Goal: Task Accomplishment & Management: Complete application form

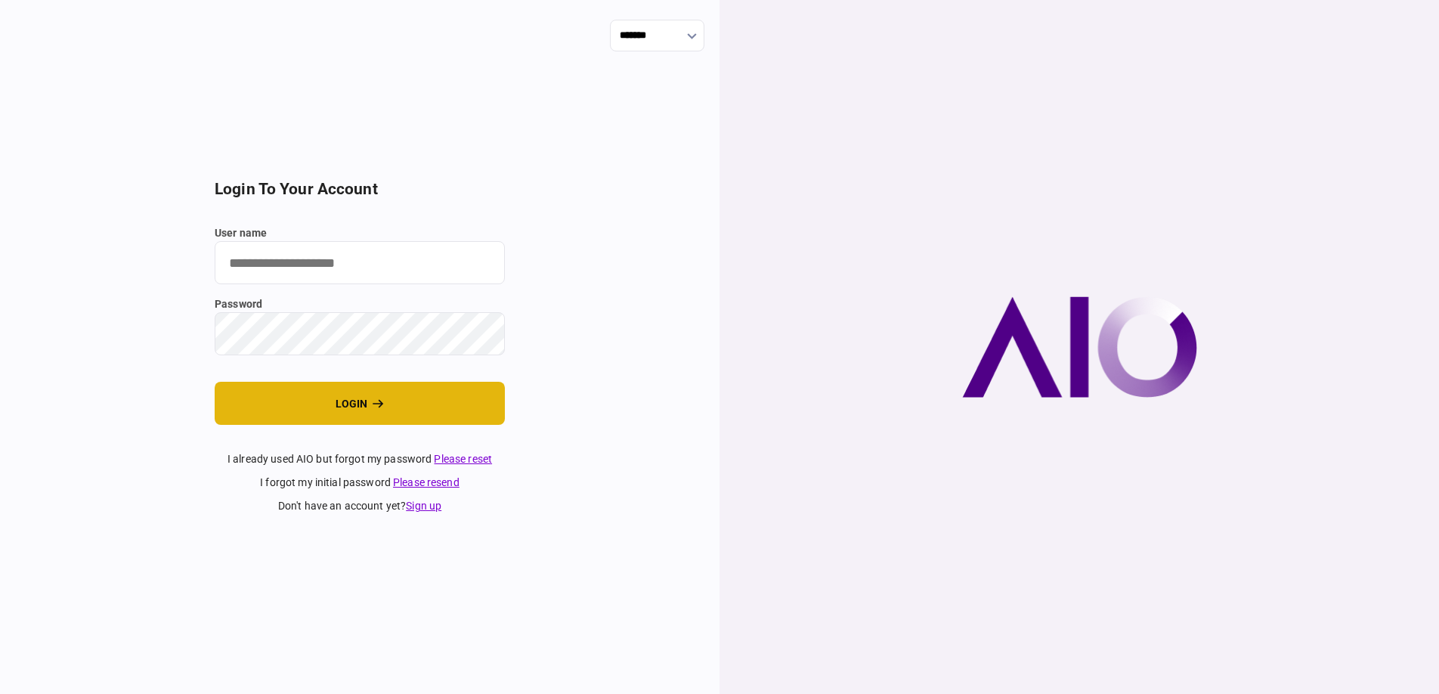
type input "*******"
click at [317, 414] on button "login" at bounding box center [360, 403] width 290 height 43
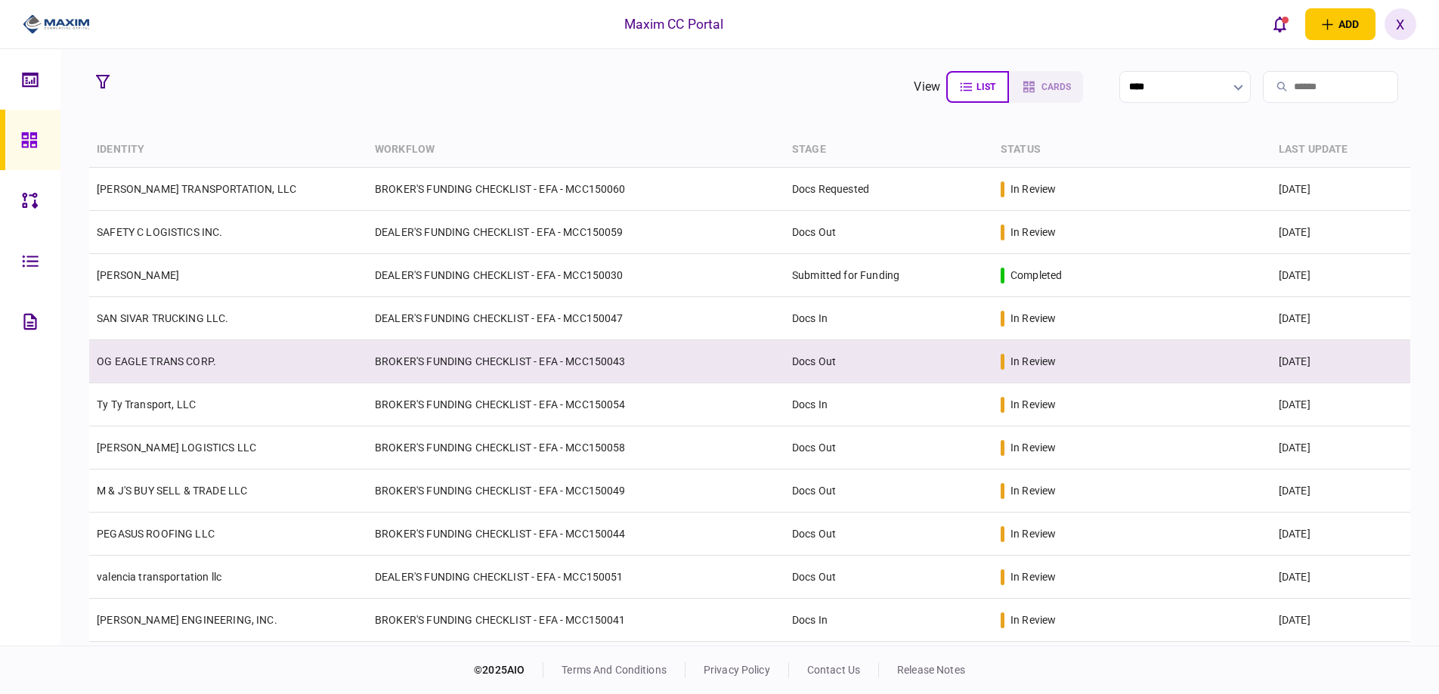
click at [151, 357] on link "OG EAGLE TRANS CORP." at bounding box center [156, 361] width 119 height 12
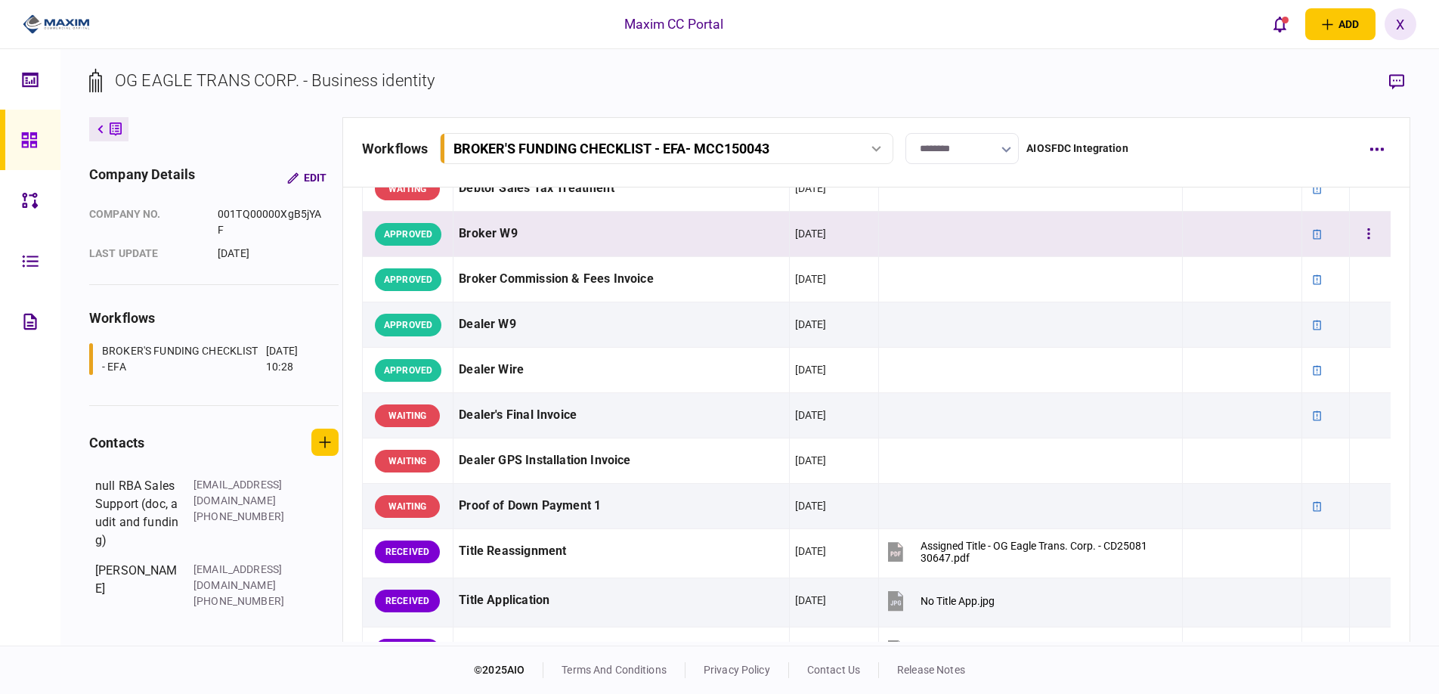
scroll to position [831, 0]
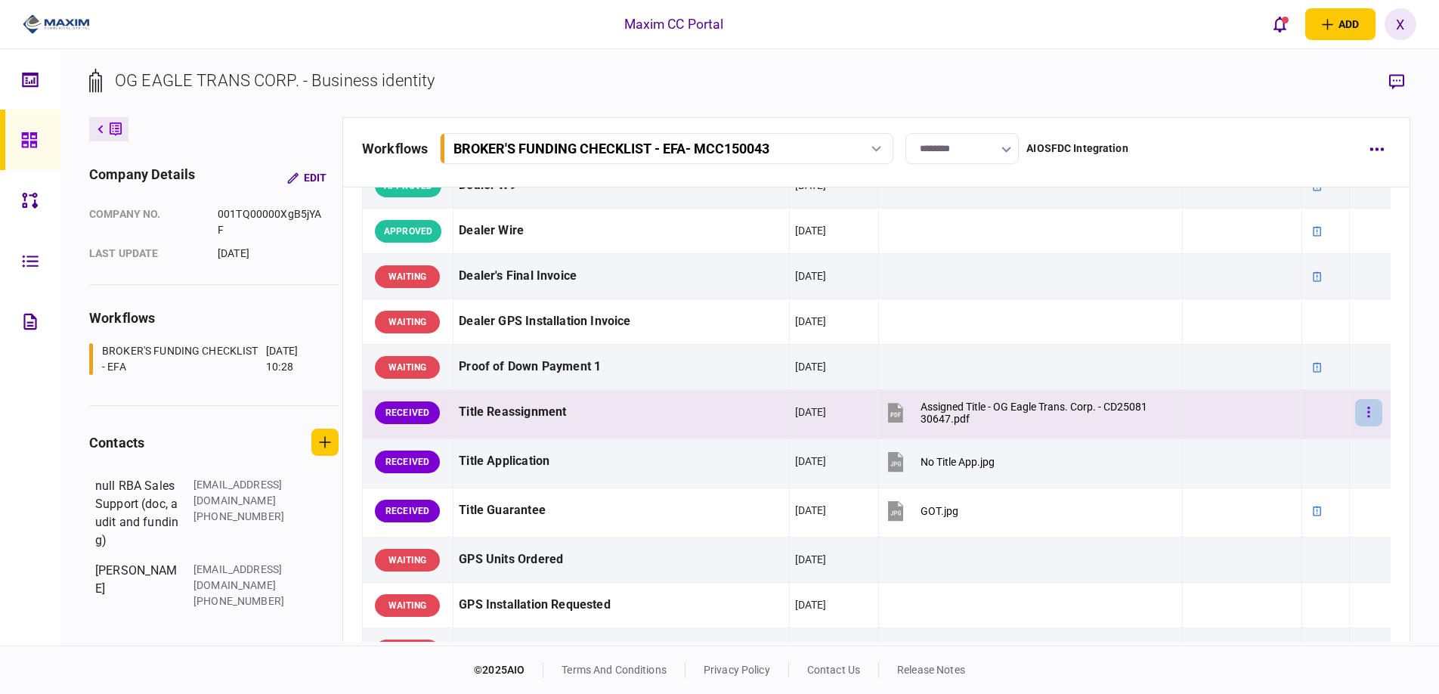
click at [1367, 413] on button "button" at bounding box center [1368, 412] width 27 height 27
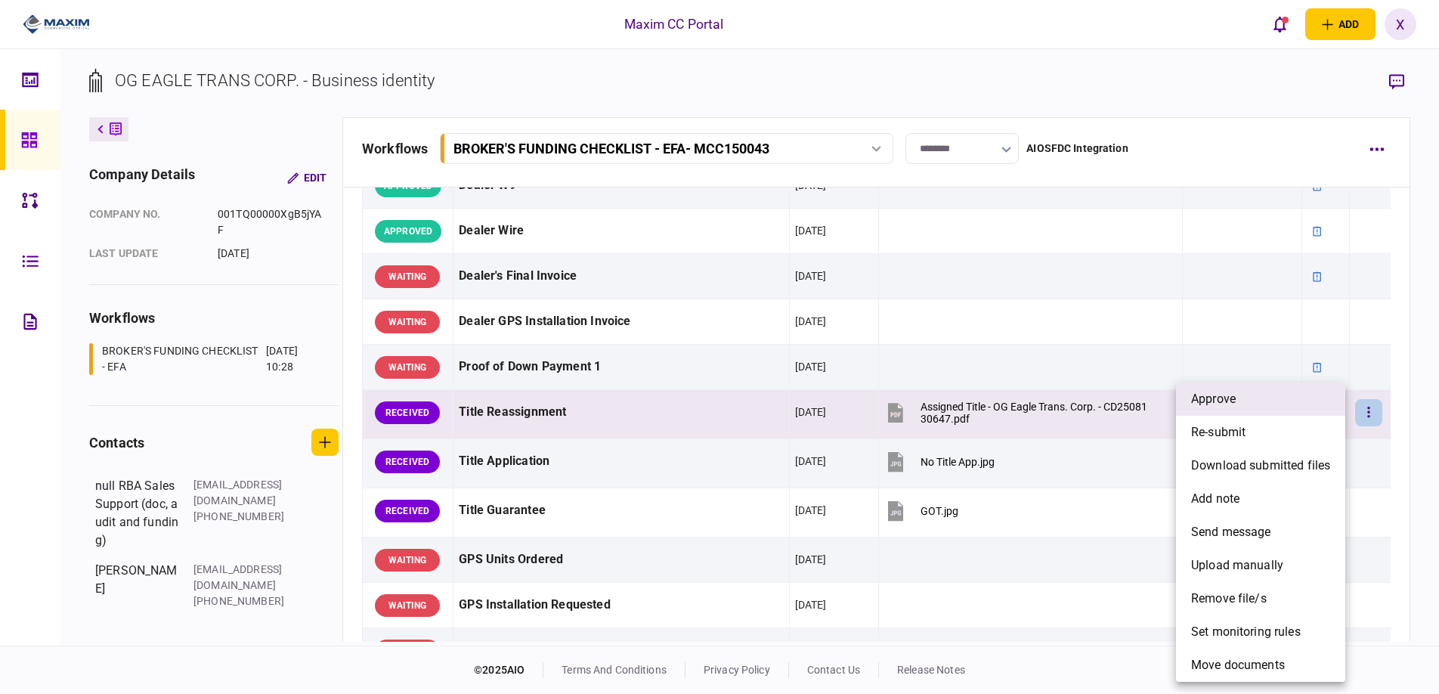
click at [1290, 403] on li "approve" at bounding box center [1260, 398] width 169 height 33
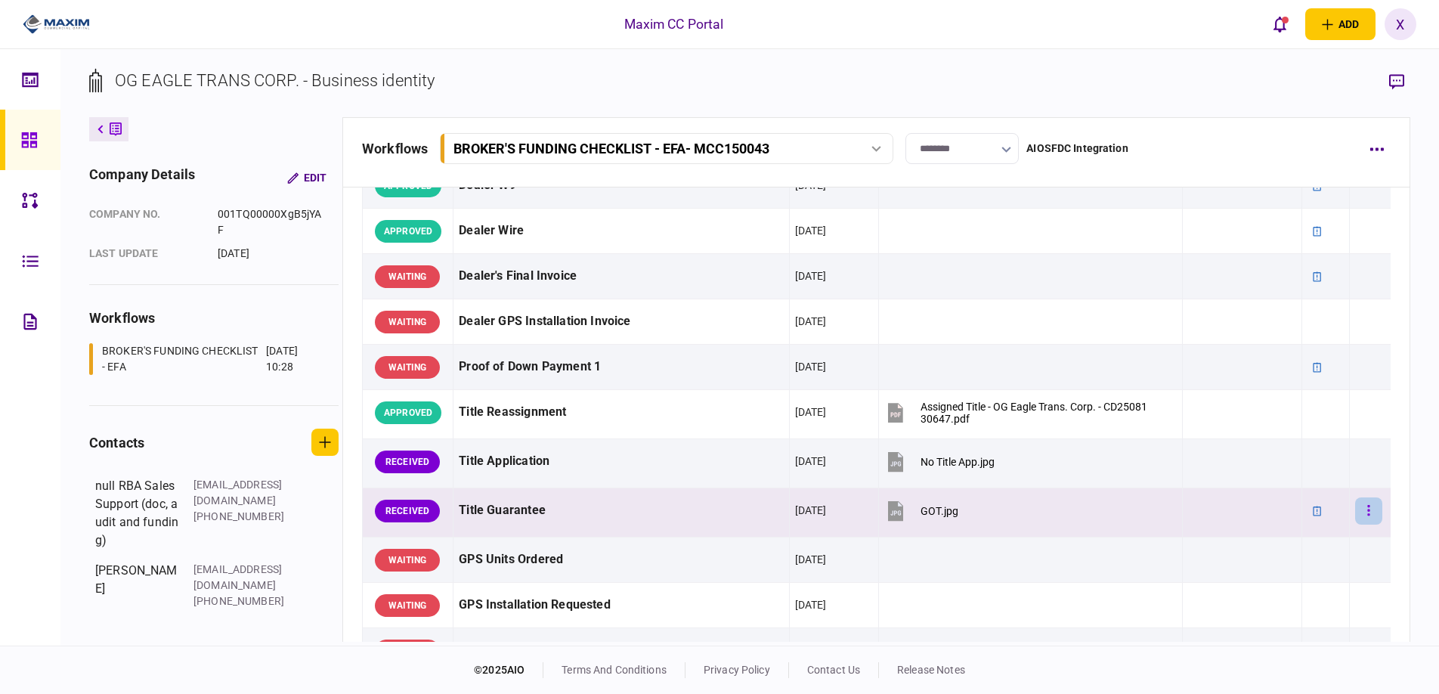
click at [1368, 515] on icon "button" at bounding box center [1369, 510] width 2 height 11
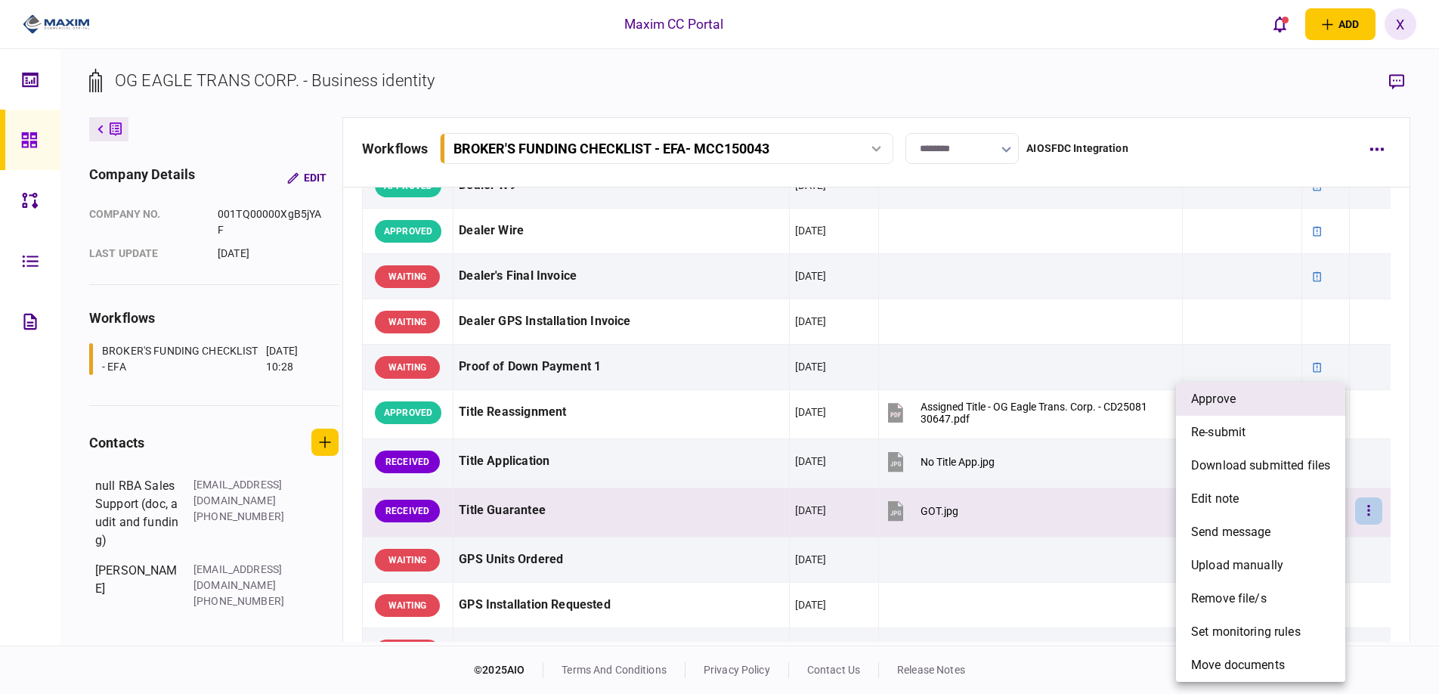
click at [1251, 413] on li "approve" at bounding box center [1260, 398] width 169 height 33
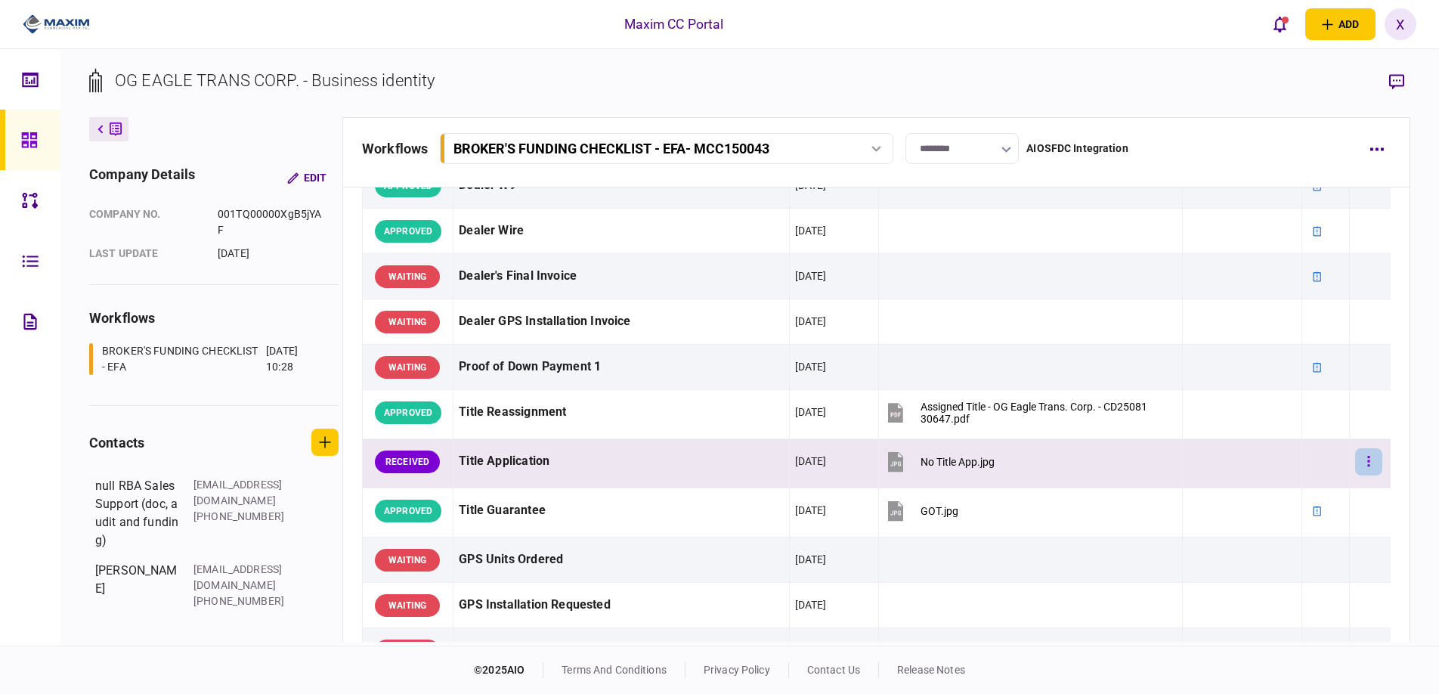
click at [1355, 467] on button "button" at bounding box center [1368, 461] width 27 height 27
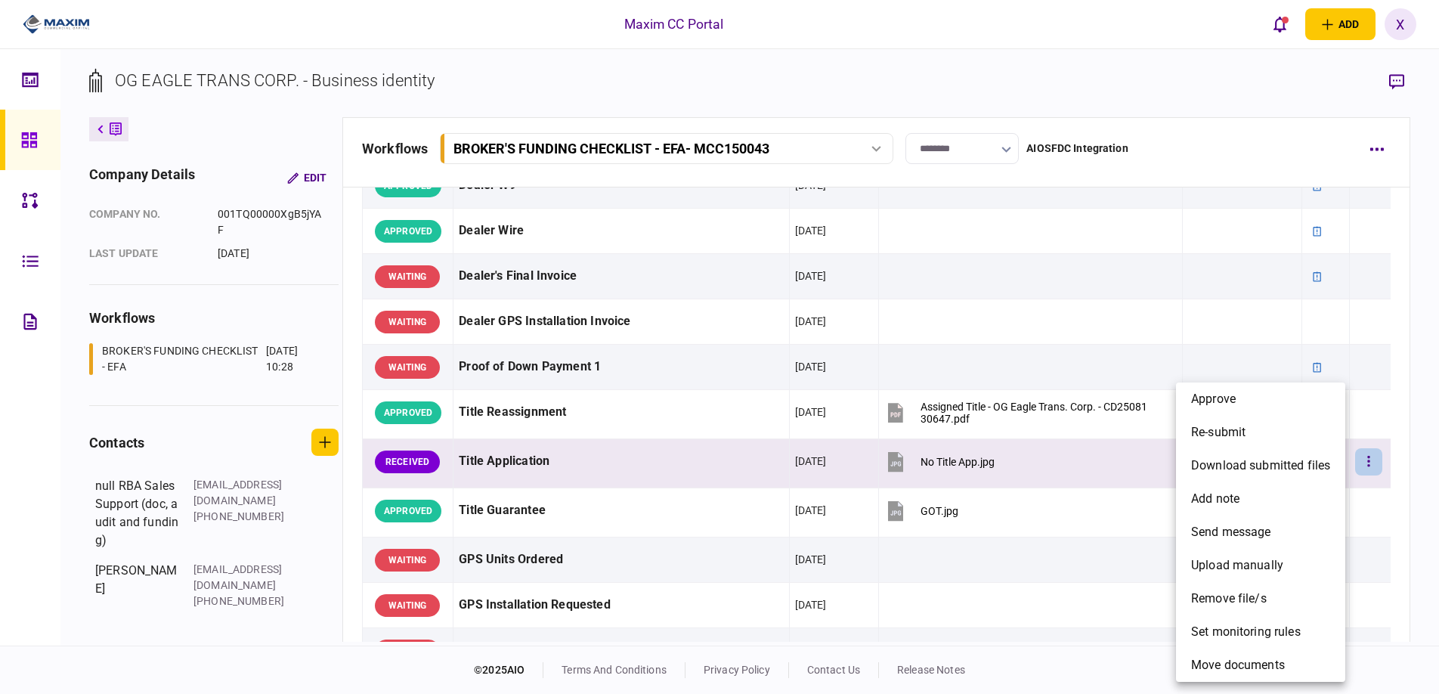
click at [1066, 464] on div at bounding box center [719, 347] width 1439 height 694
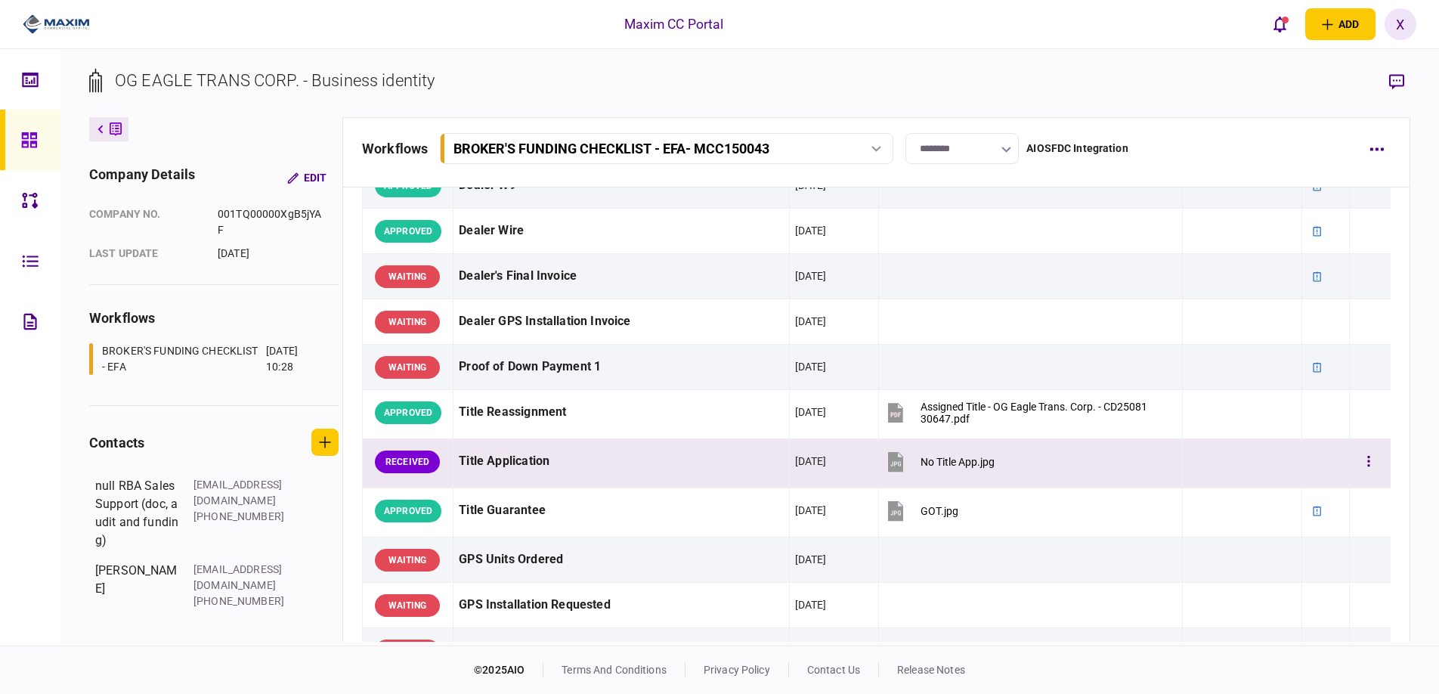
click at [1358, 446] on div at bounding box center [1370, 461] width 30 height 34
click at [1368, 456] on icon "button" at bounding box center [1369, 461] width 2 height 11
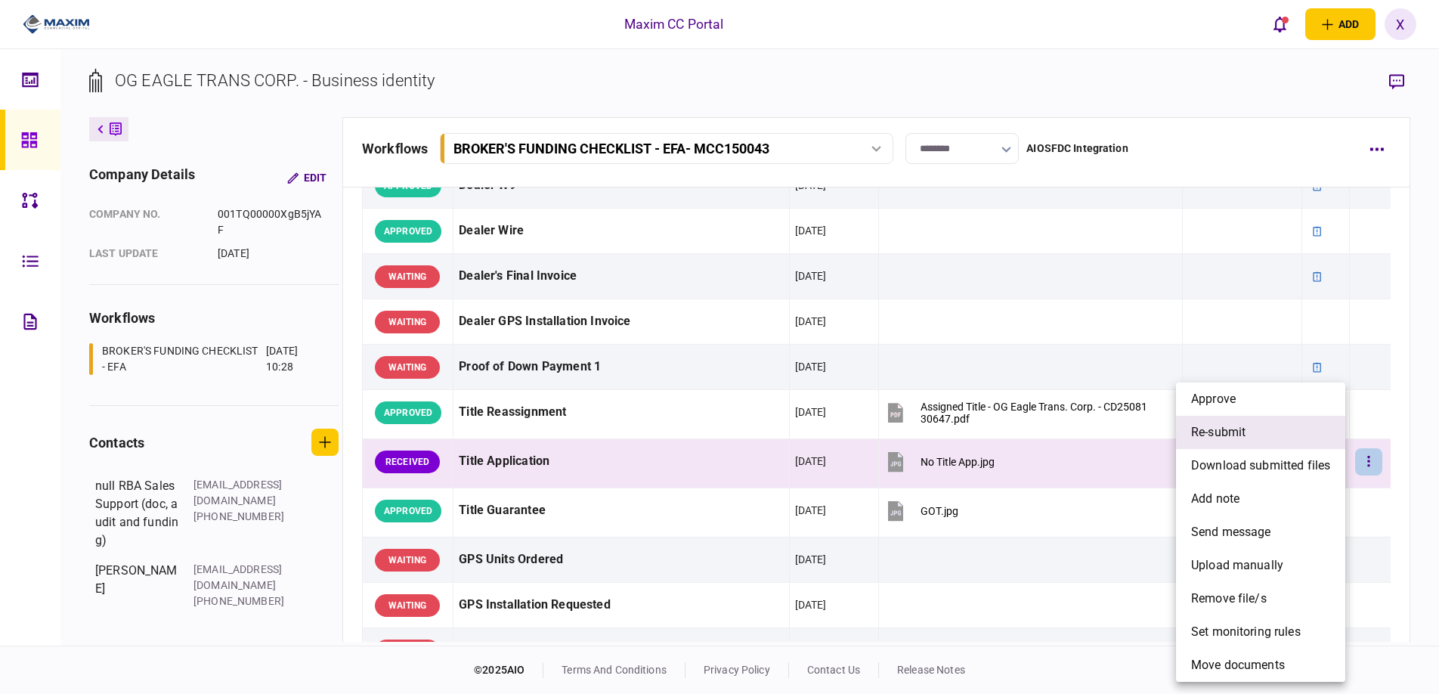
click at [1272, 423] on li "re-submit" at bounding box center [1260, 432] width 169 height 33
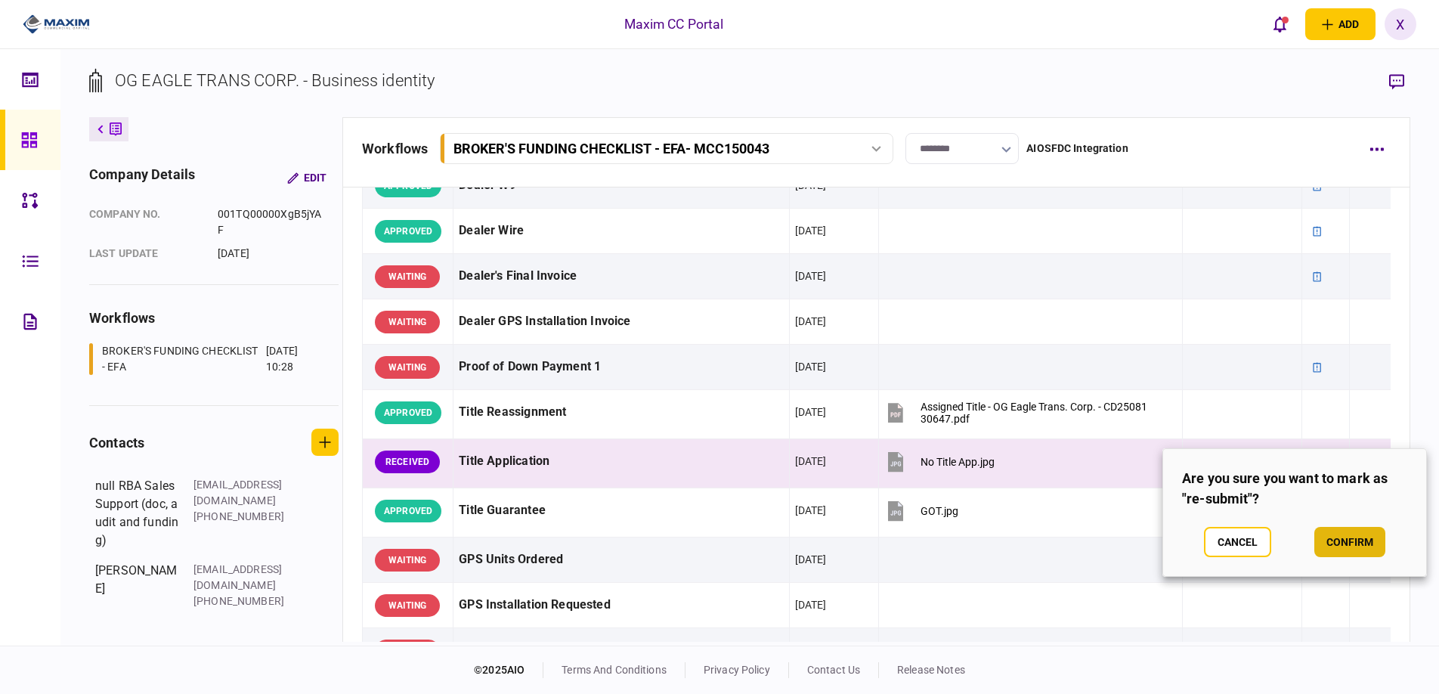
click at [1347, 534] on button "confirm" at bounding box center [1349, 542] width 71 height 30
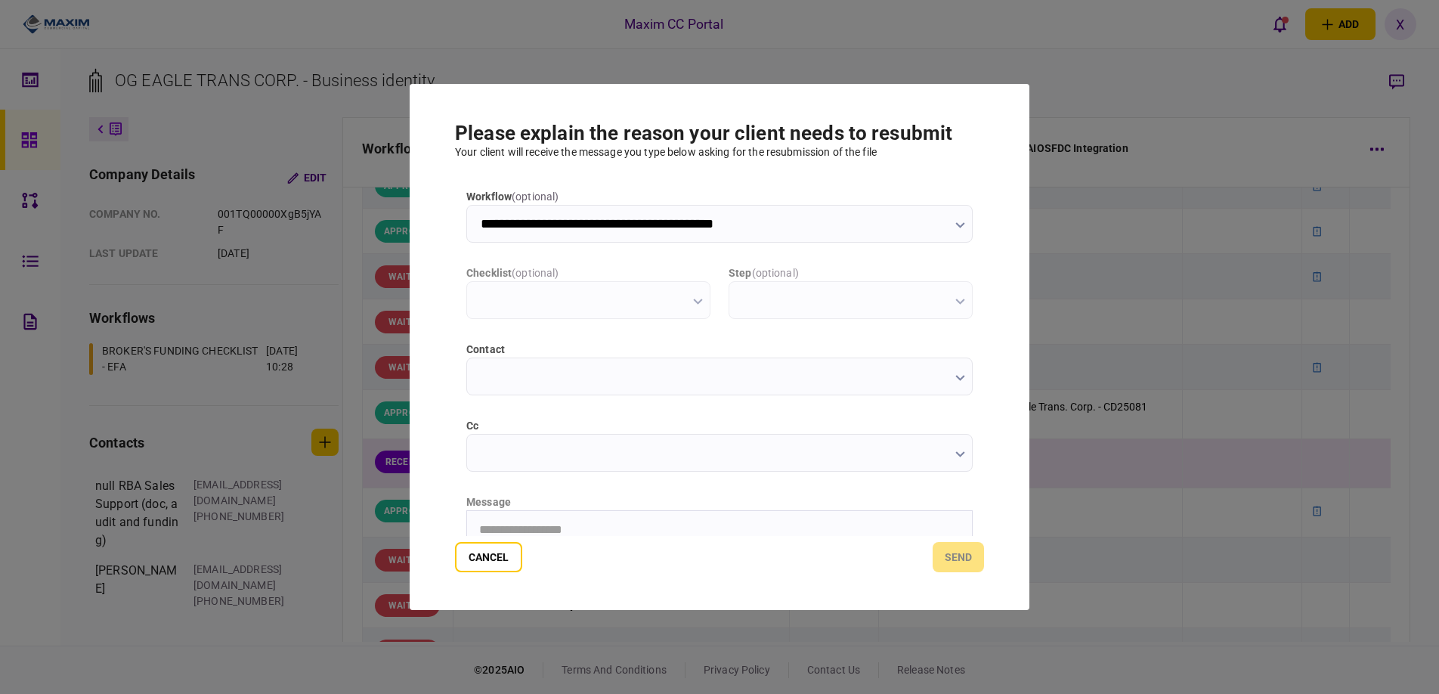
scroll to position [0, 0]
type input "**********"
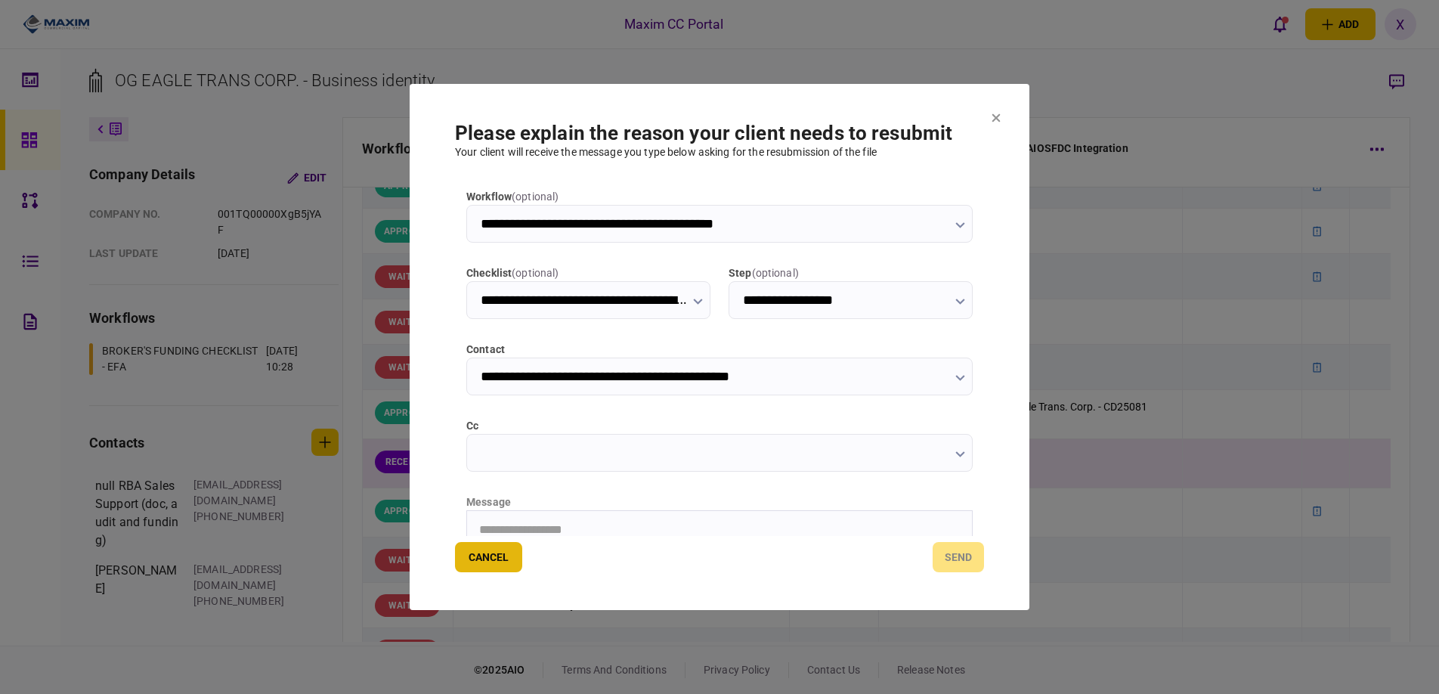
click at [463, 561] on button "Cancel" at bounding box center [488, 557] width 67 height 30
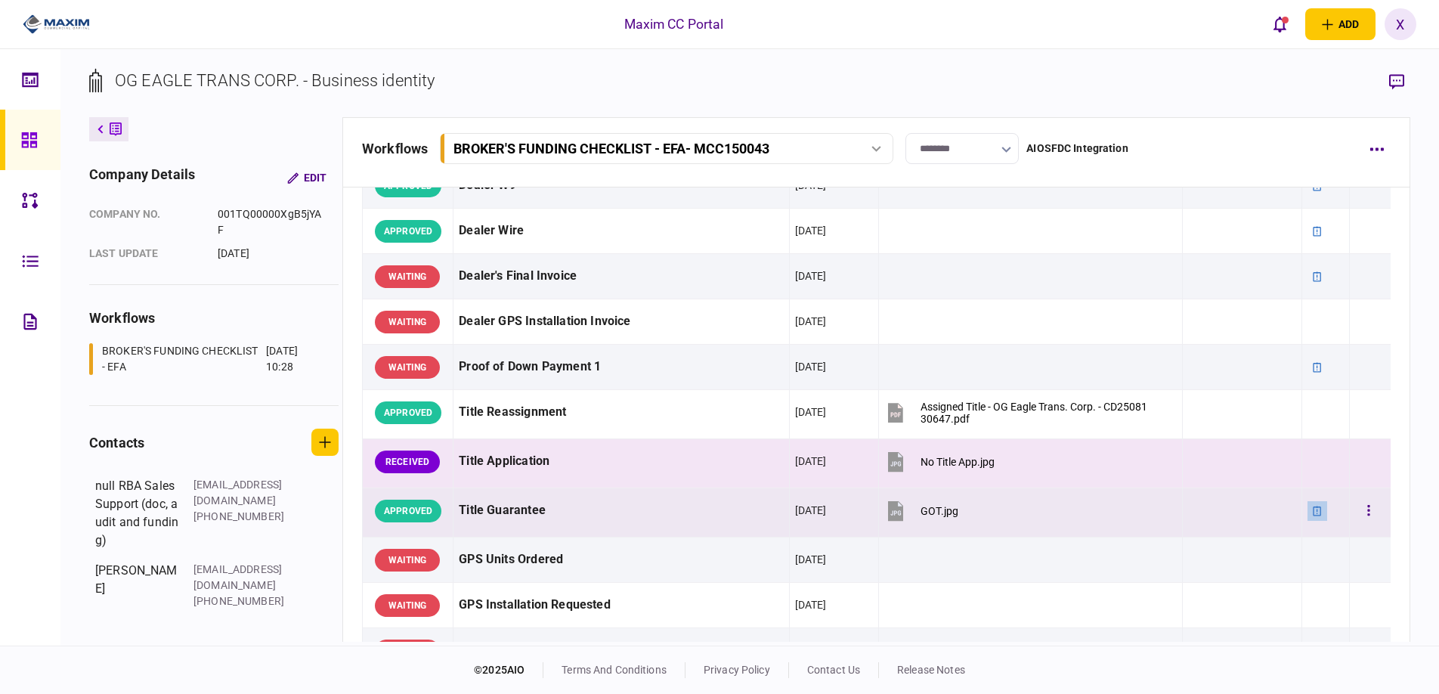
click at [1308, 513] on div at bounding box center [1318, 511] width 20 height 20
click at [1355, 472] on button "button" at bounding box center [1368, 461] width 27 height 27
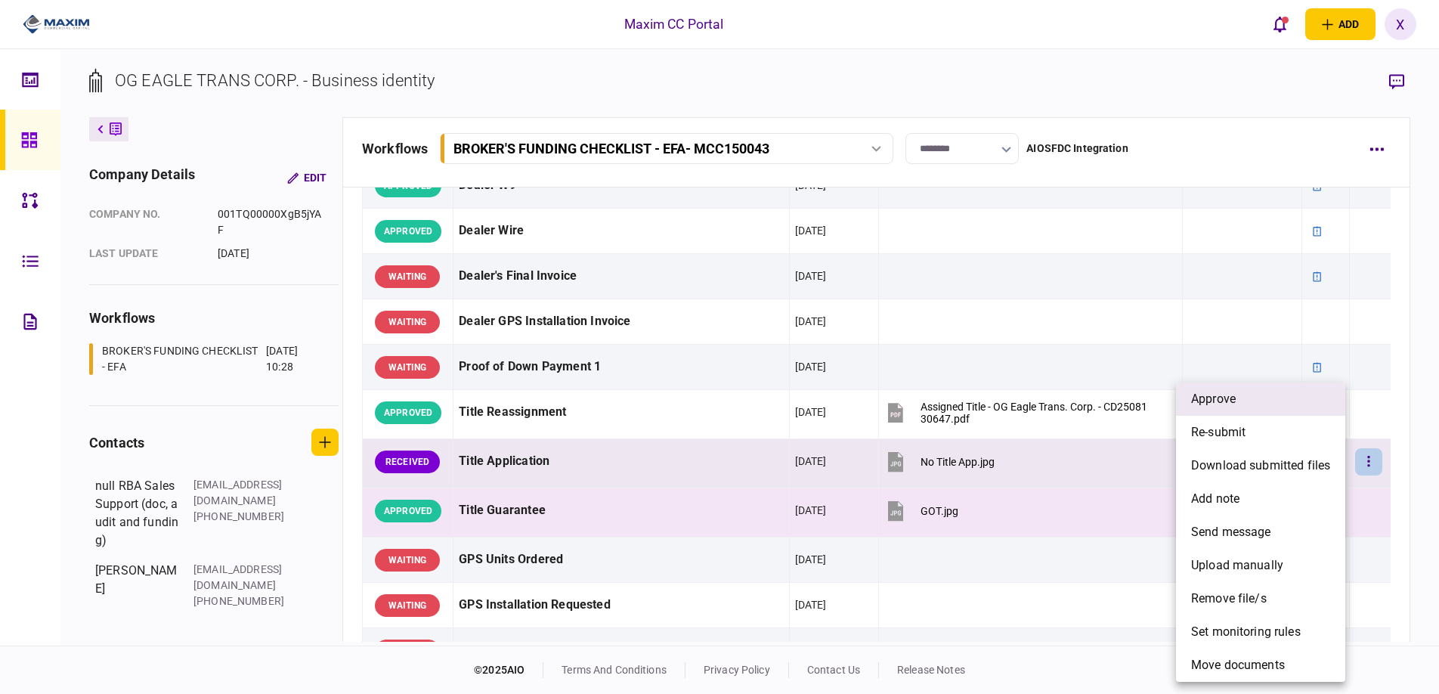
click at [1297, 410] on li "approve" at bounding box center [1260, 398] width 169 height 33
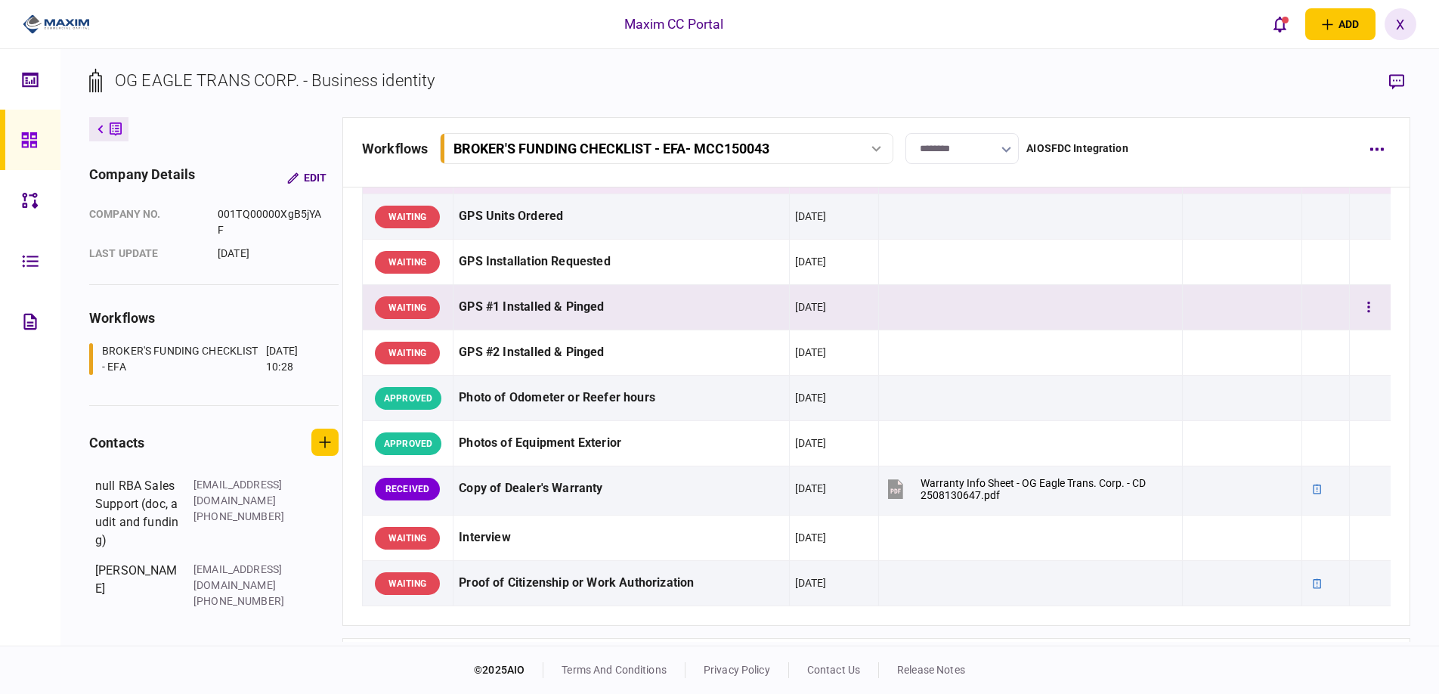
scroll to position [1360, 0]
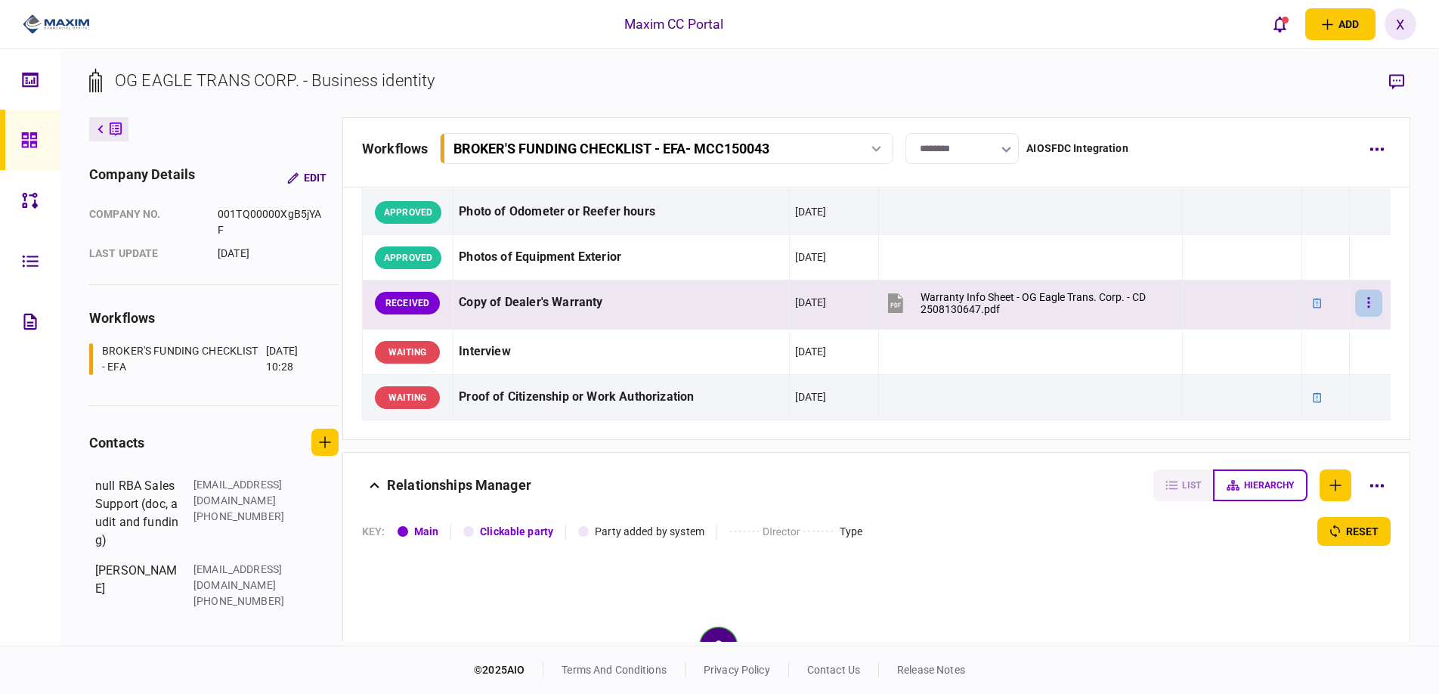
click at [1355, 307] on button "button" at bounding box center [1368, 302] width 27 height 27
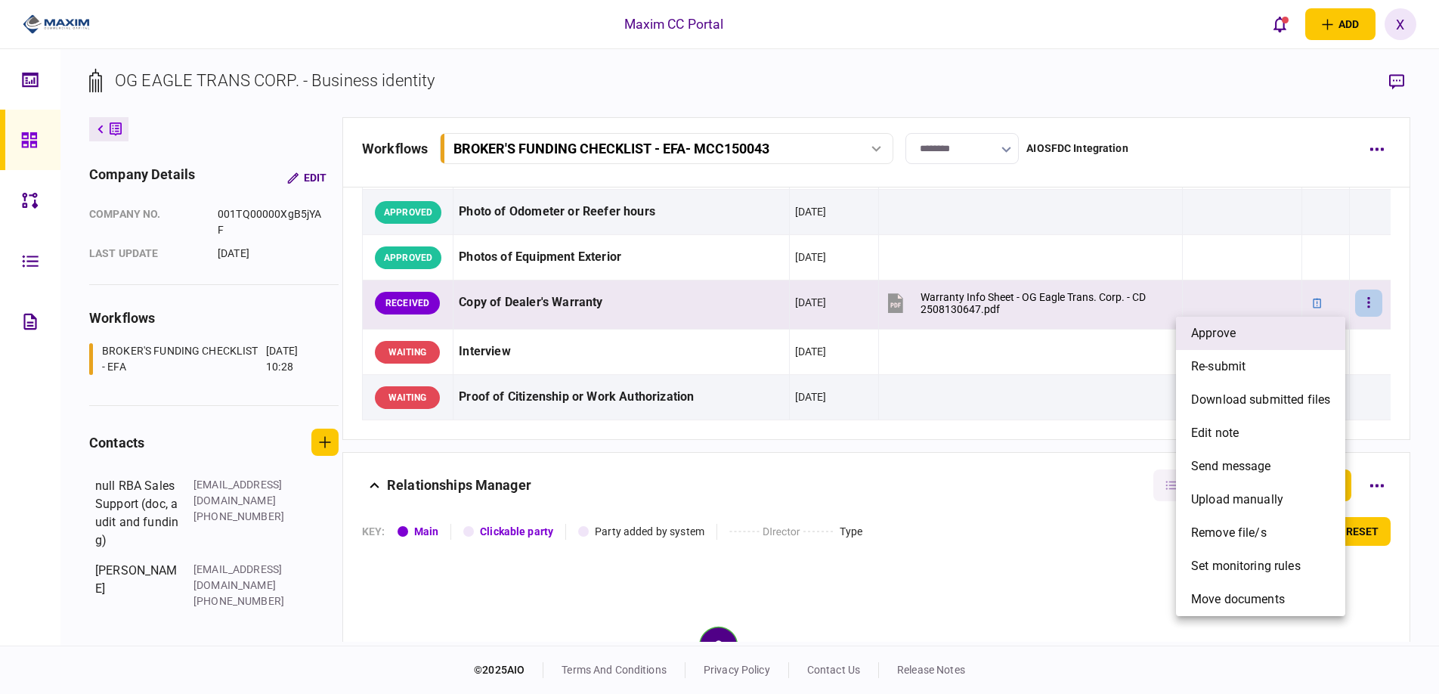
click at [1288, 342] on li "approve" at bounding box center [1260, 333] width 169 height 33
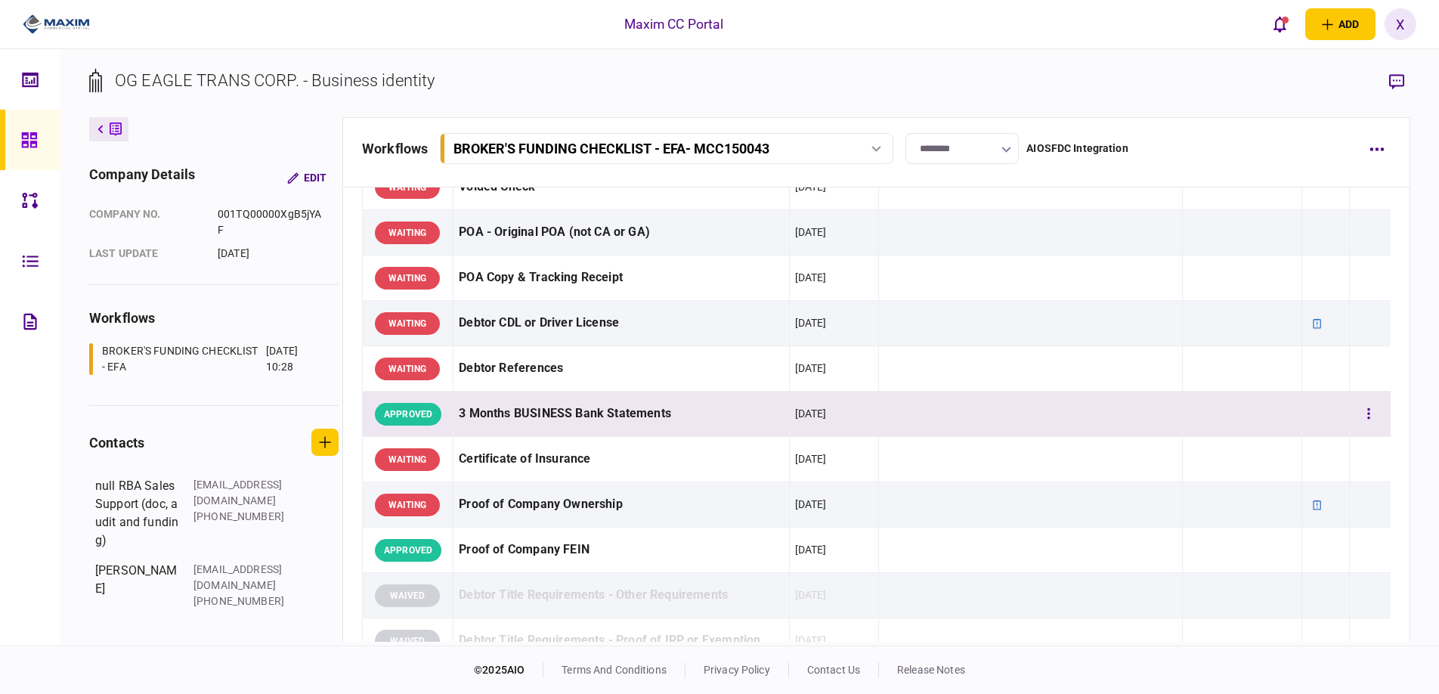
scroll to position [151, 0]
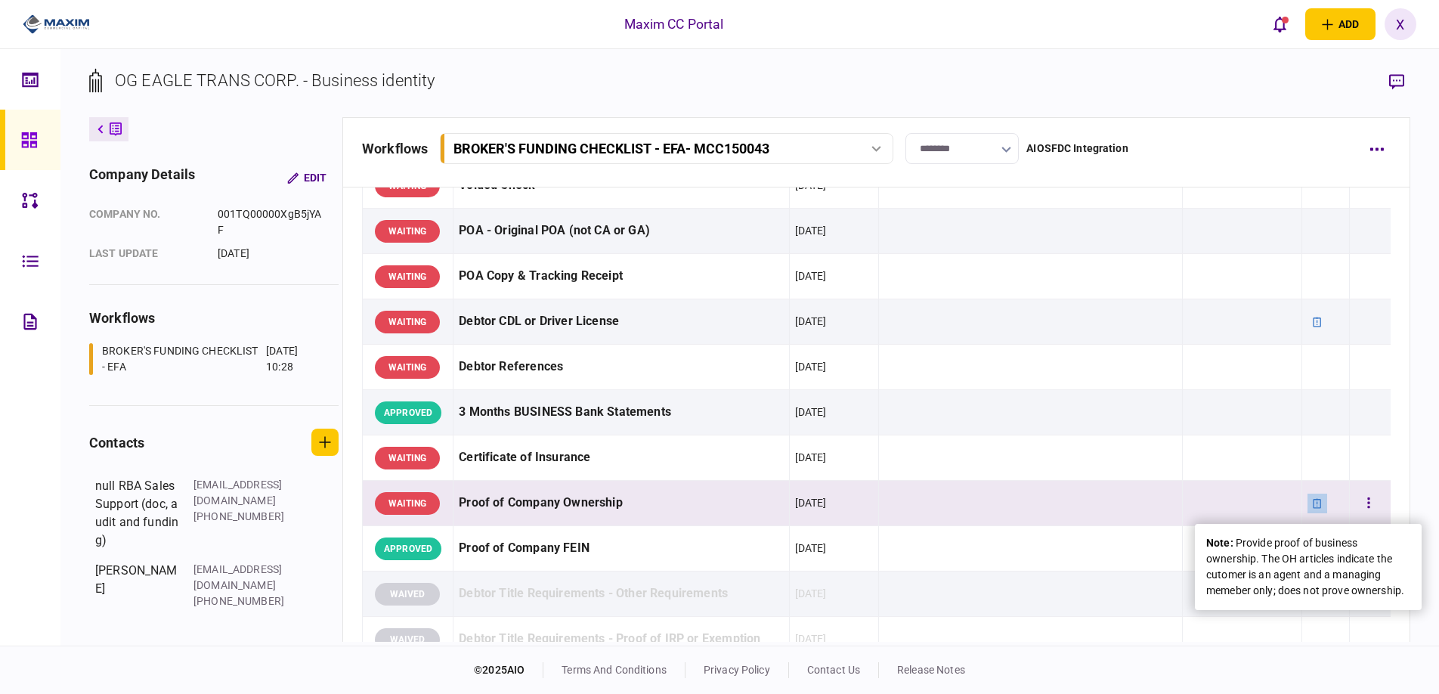
click at [1308, 509] on div at bounding box center [1318, 504] width 20 height 20
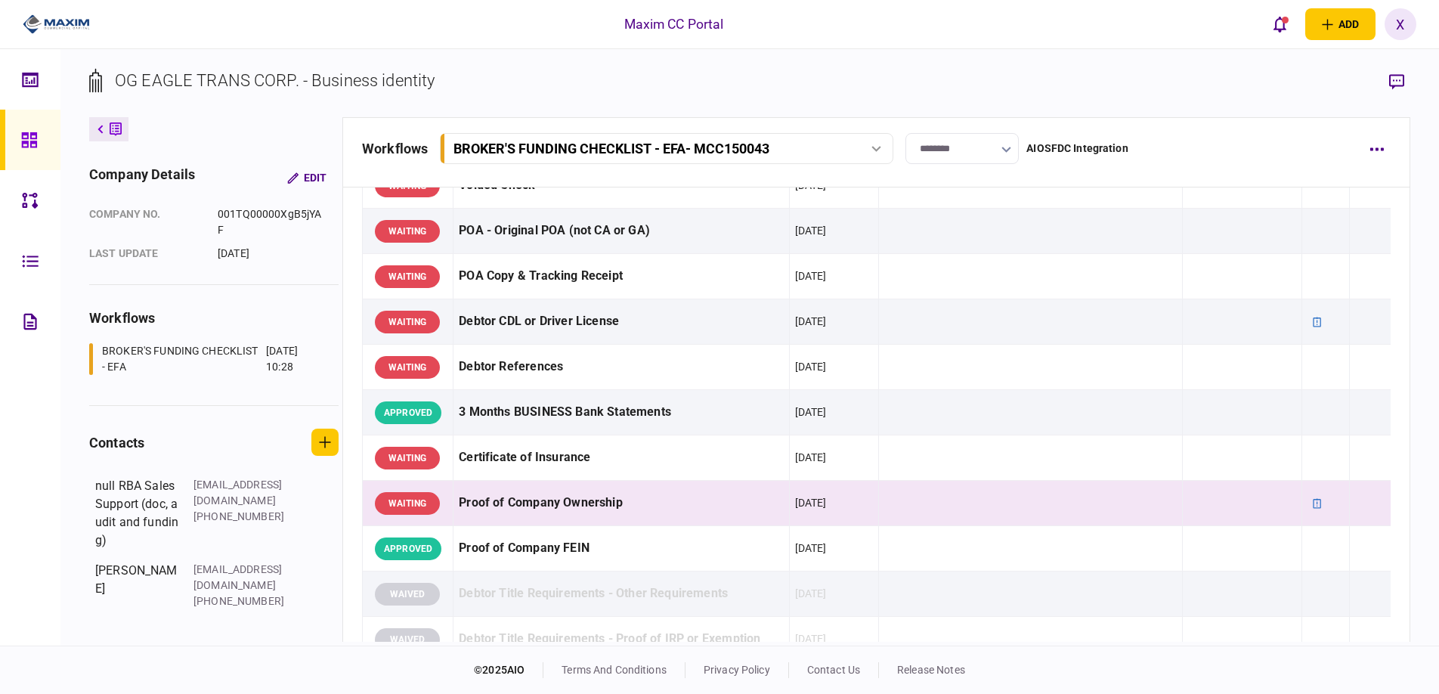
click at [28, 138] on icon at bounding box center [28, 139] width 15 height 15
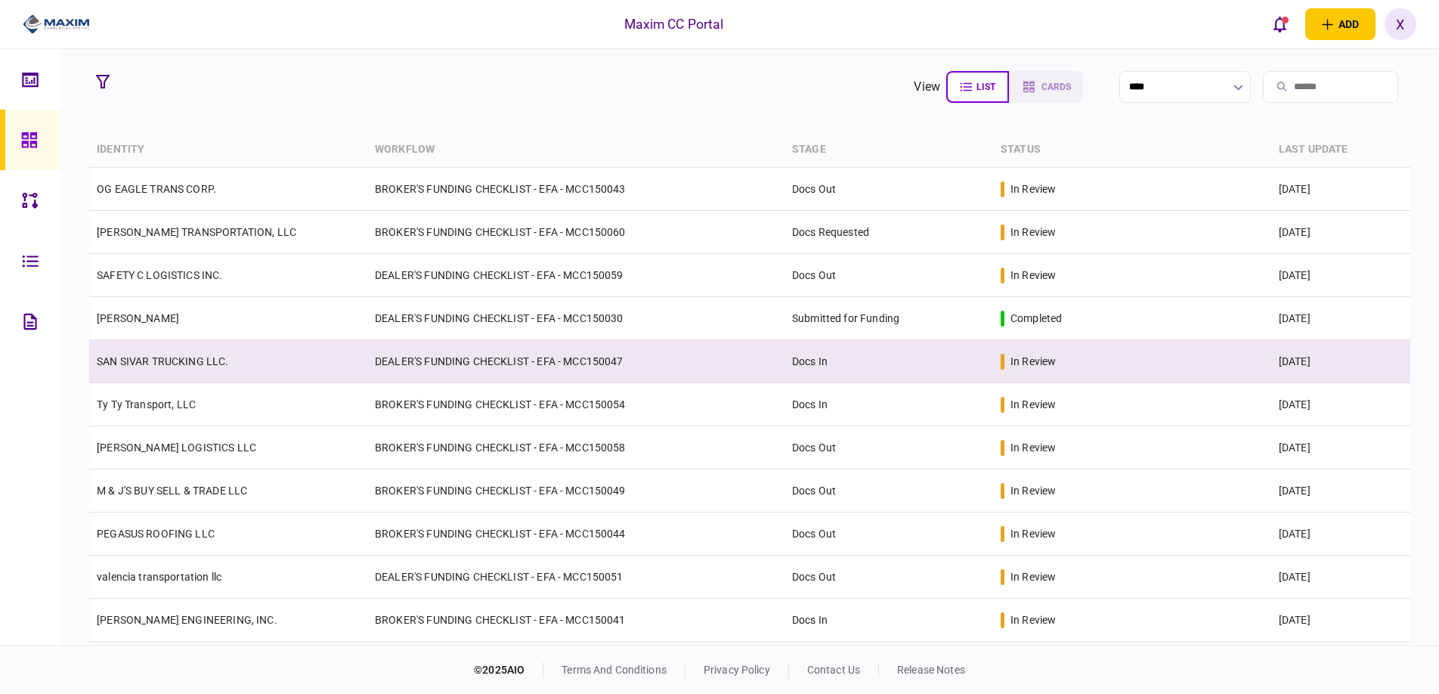
click at [158, 356] on link "SAN SIVAR TRUCKING LLC." at bounding box center [163, 361] width 132 height 12
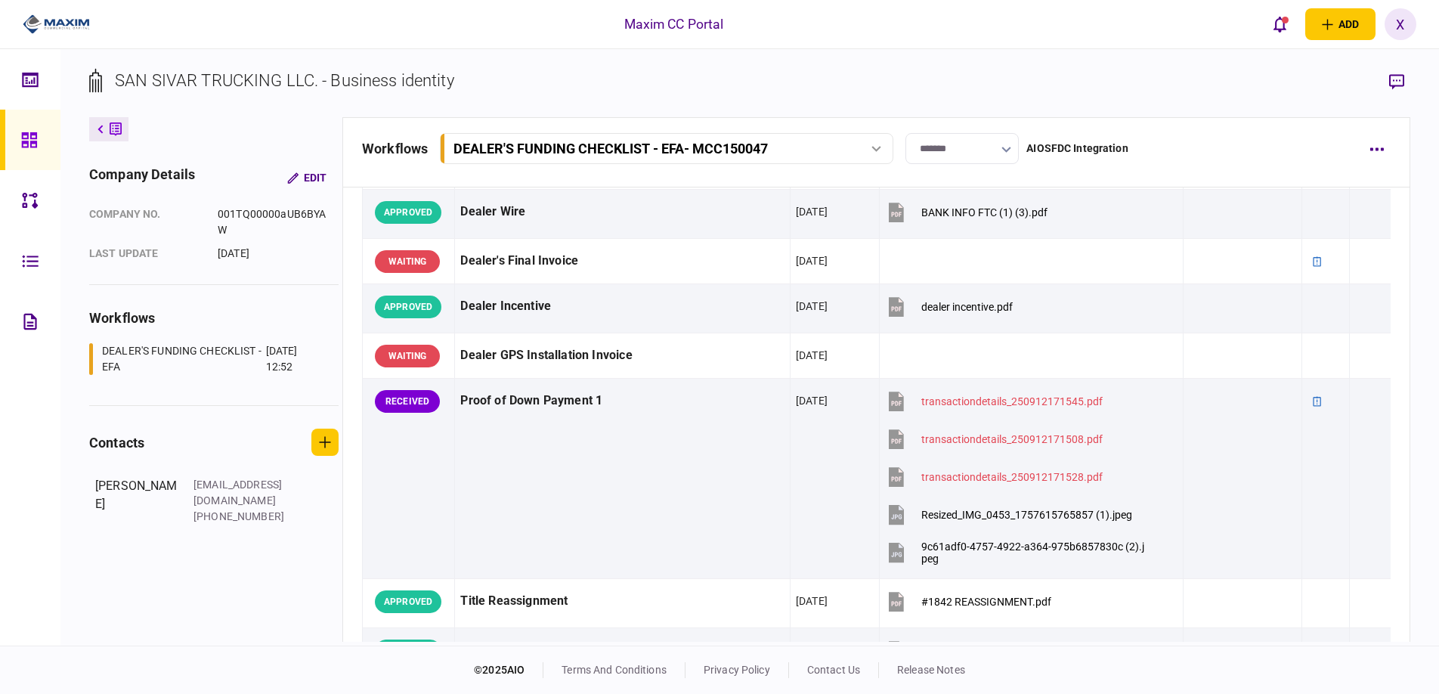
scroll to position [1058, 0]
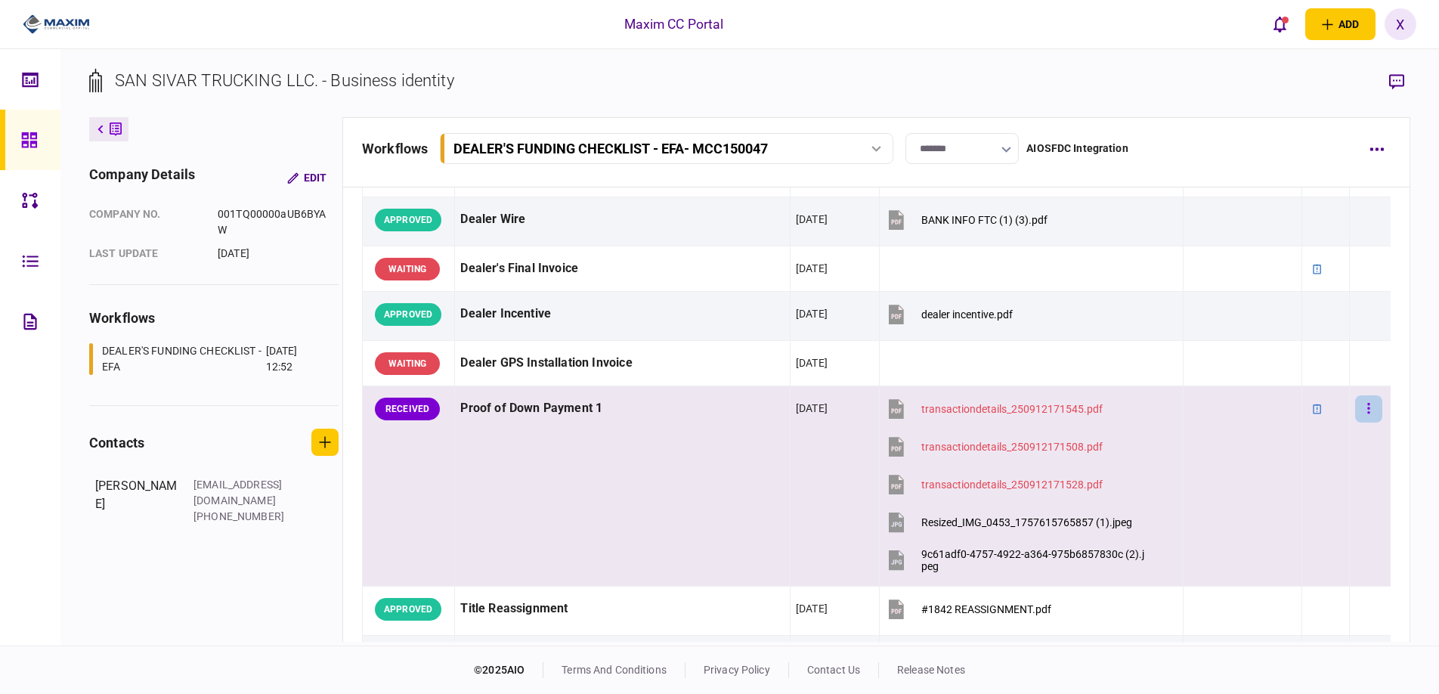
click at [1367, 415] on icon "button" at bounding box center [1368, 408] width 3 height 14
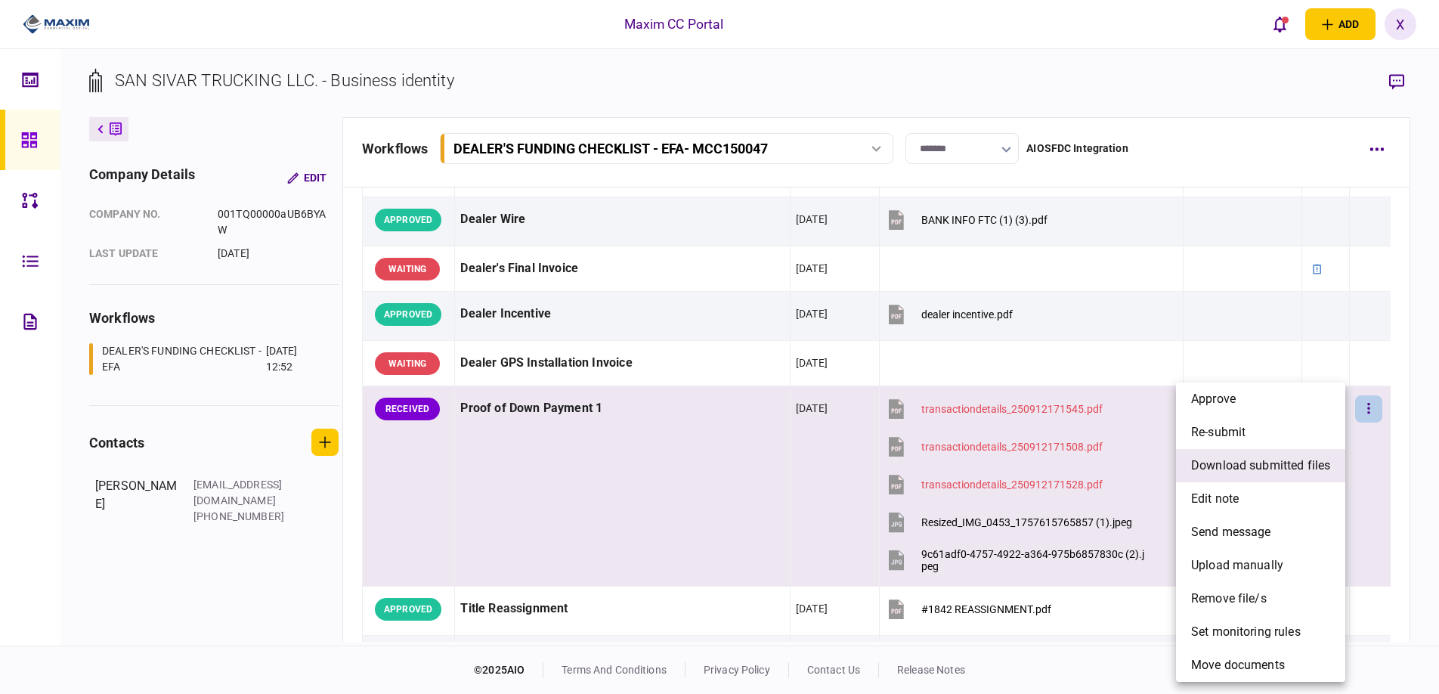
click at [1280, 469] on span "download submitted files" at bounding box center [1260, 466] width 139 height 18
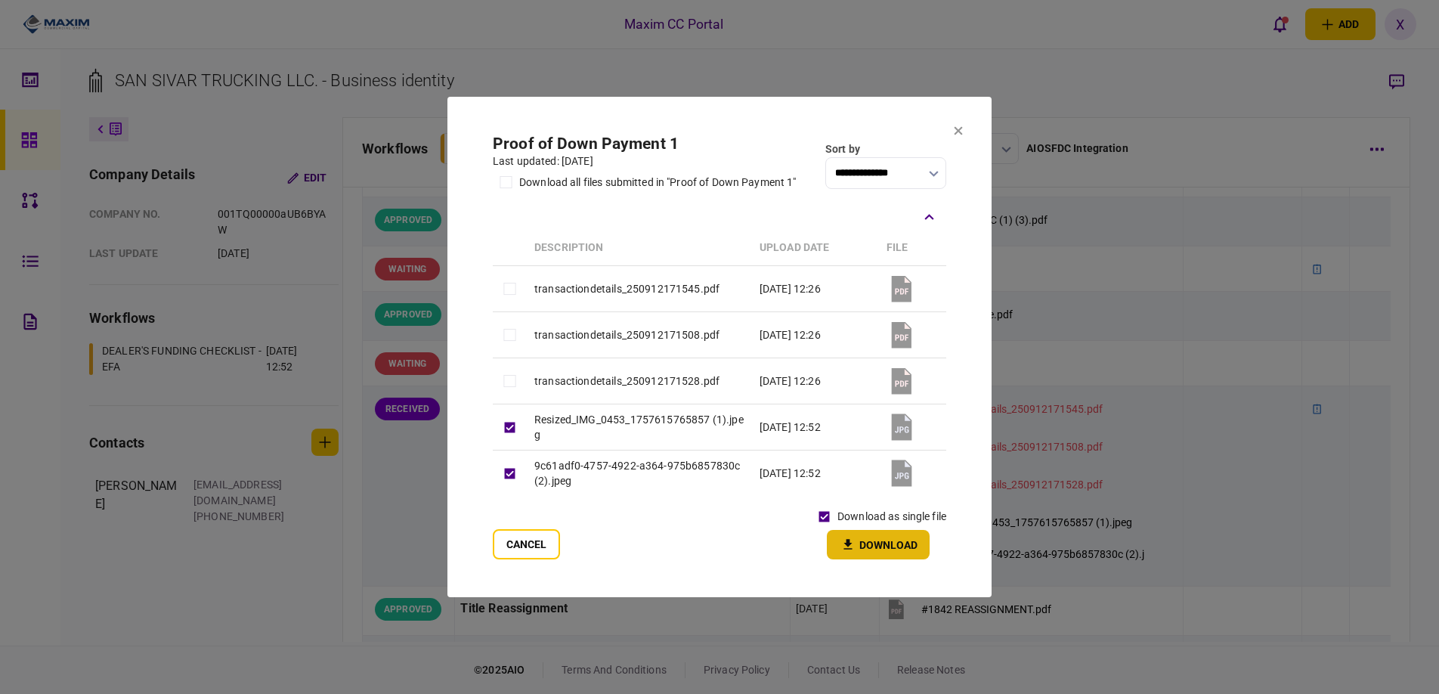
click at [870, 537] on button "Download" at bounding box center [878, 544] width 103 height 29
click at [520, 547] on button "Cancel" at bounding box center [526, 544] width 67 height 30
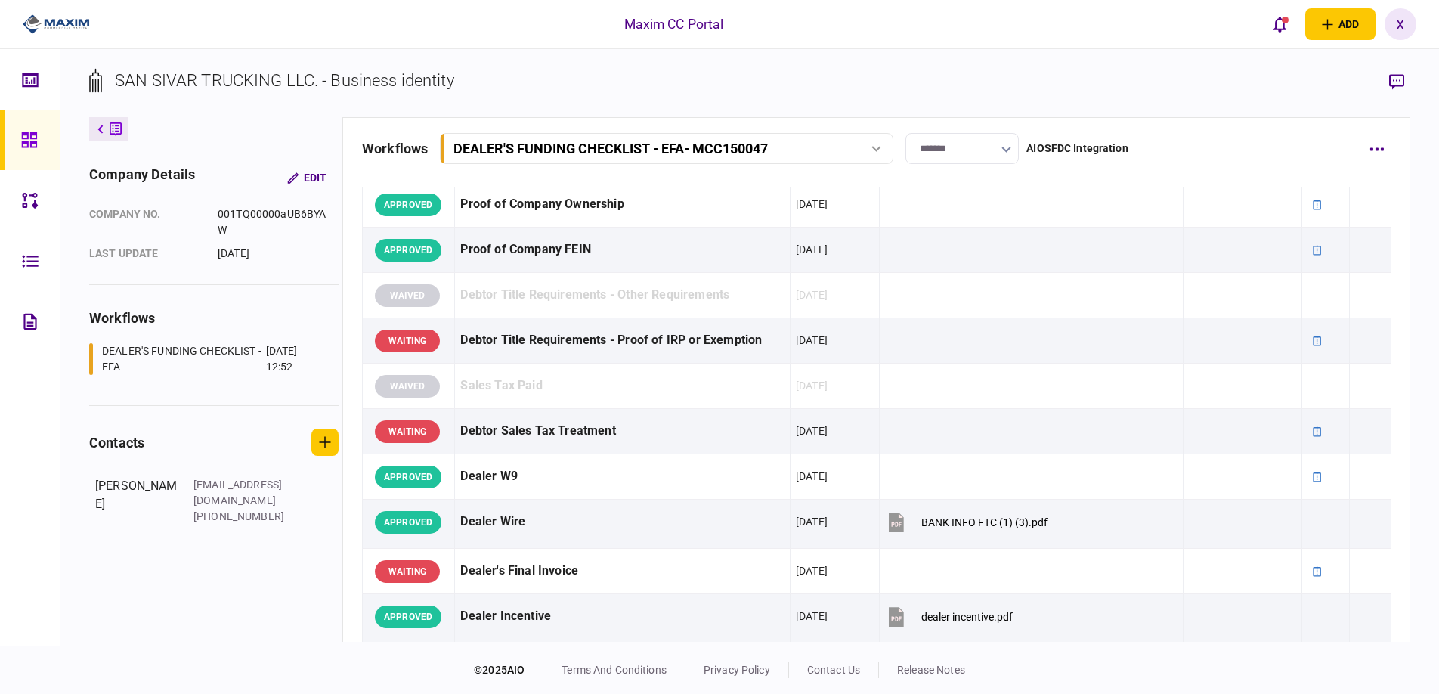
scroll to position [831, 0]
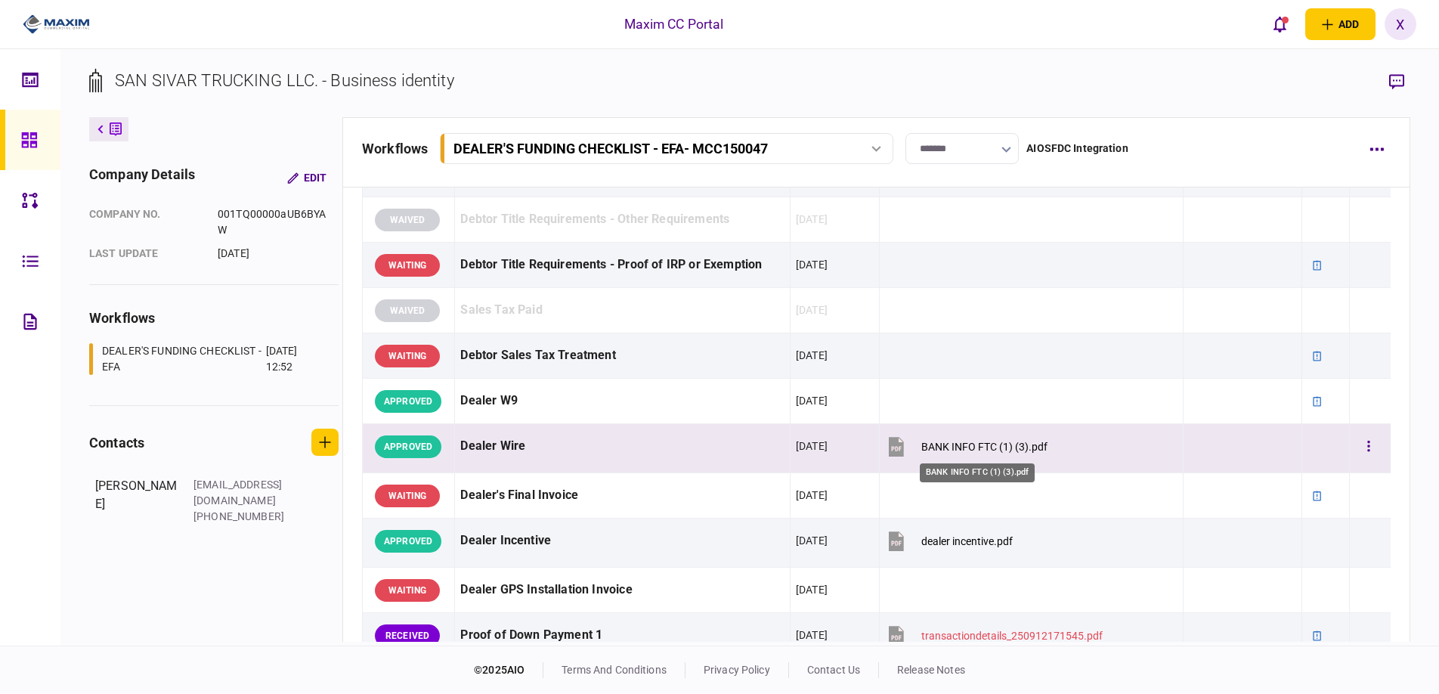
click at [977, 447] on div "BANK INFO FTC (1) (3).pdf" at bounding box center [984, 447] width 126 height 12
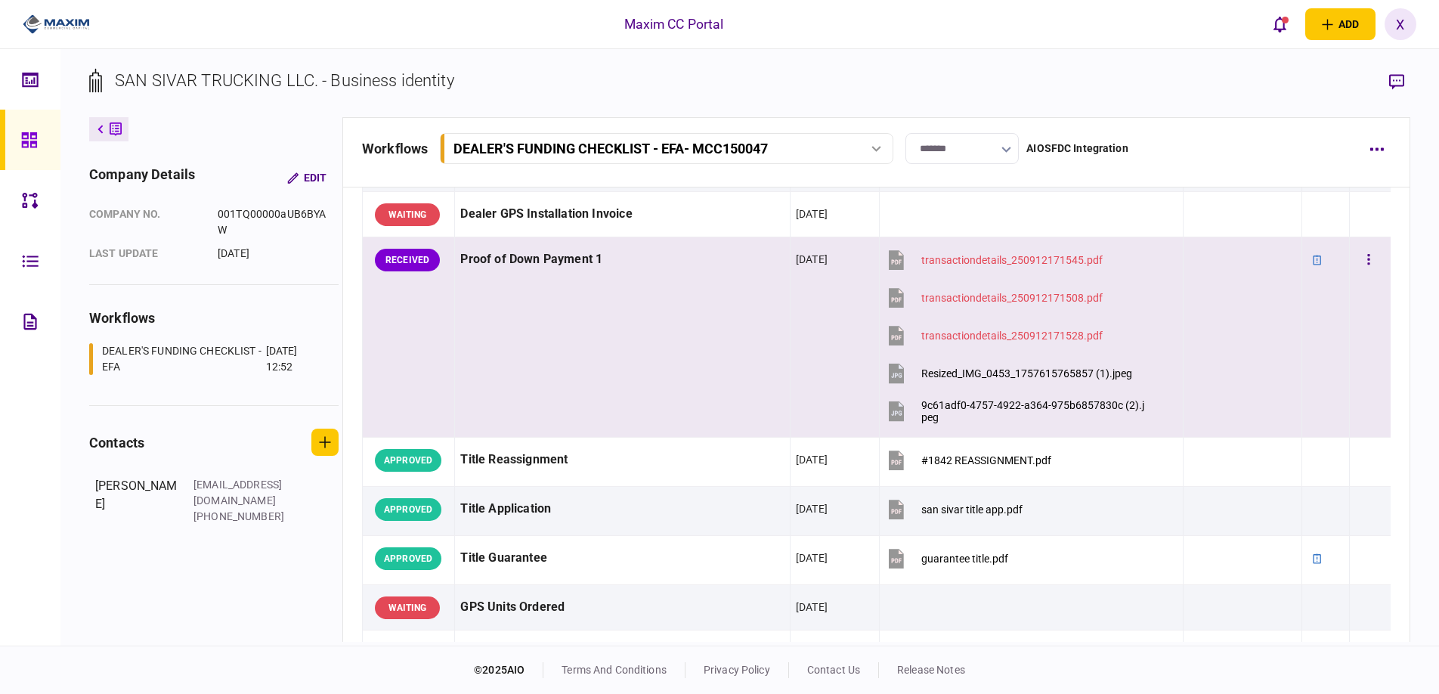
scroll to position [1209, 0]
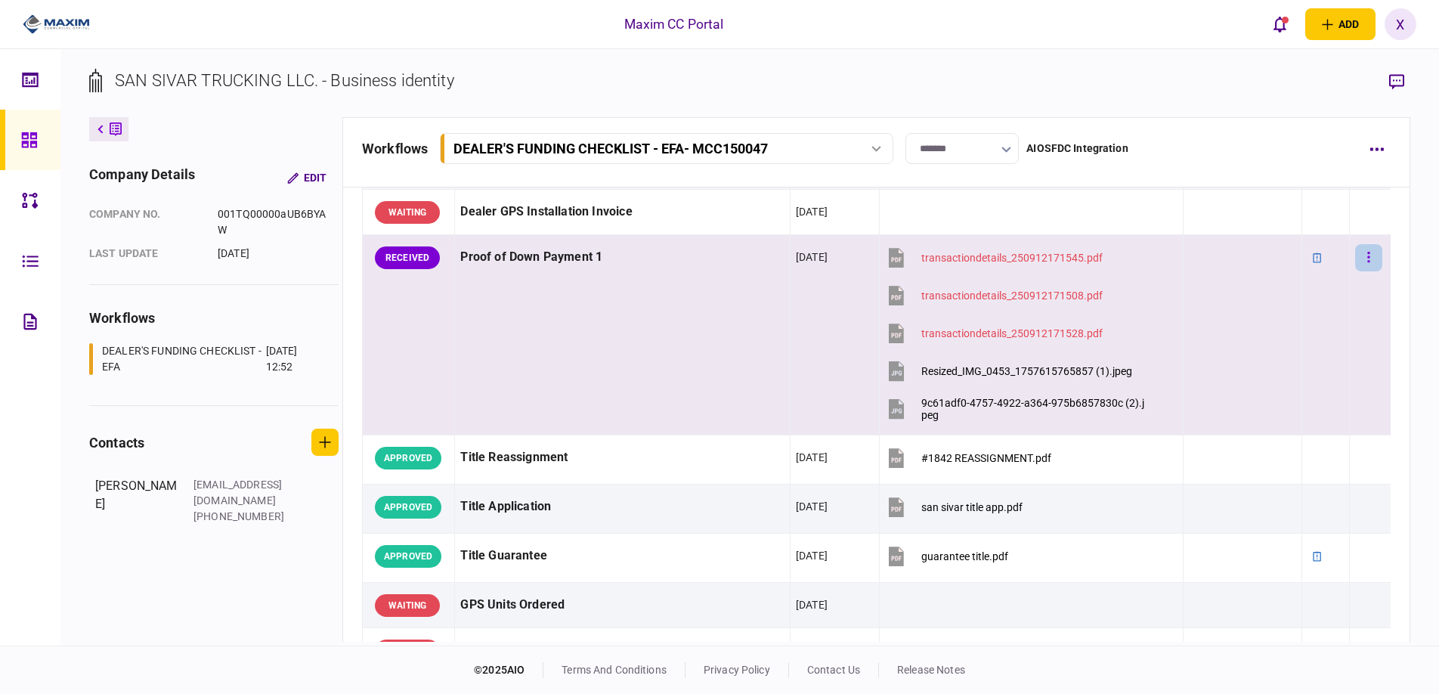
click at [1362, 256] on button "button" at bounding box center [1368, 257] width 27 height 27
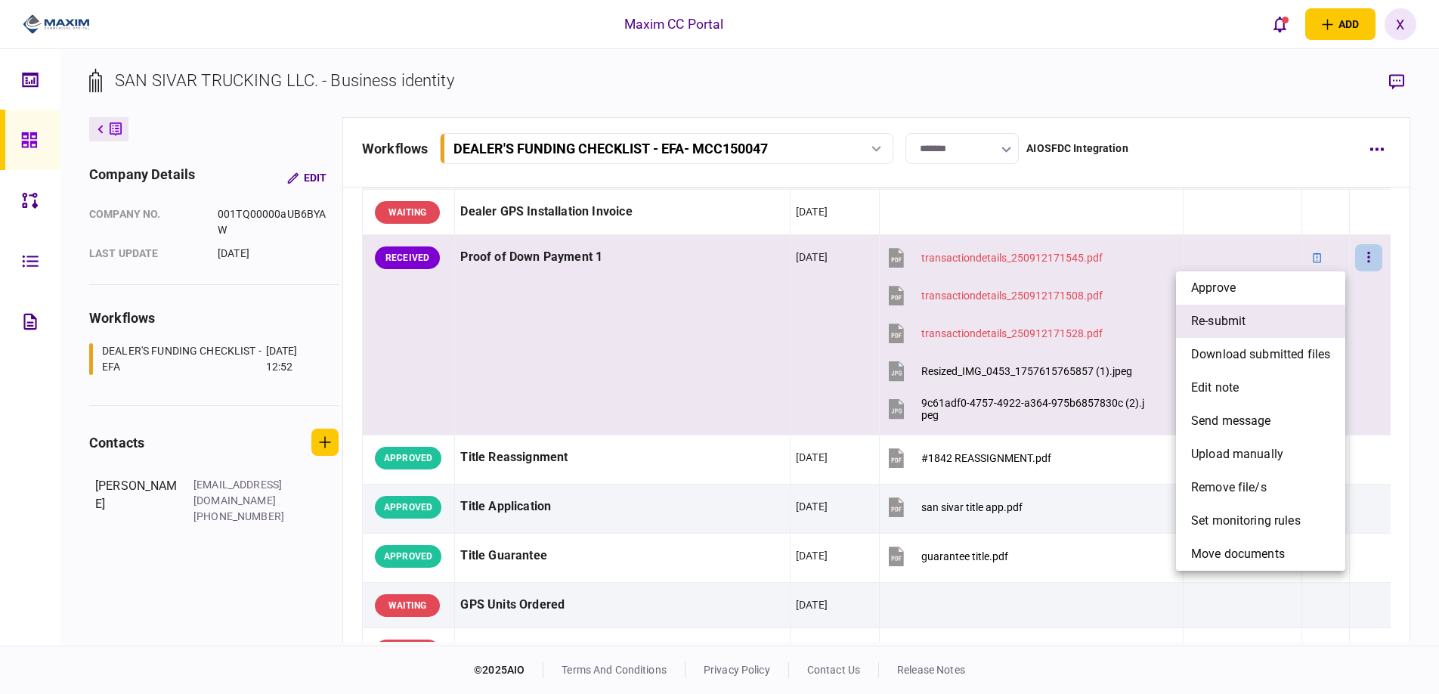
click at [1293, 317] on li "re-submit" at bounding box center [1260, 321] width 169 height 33
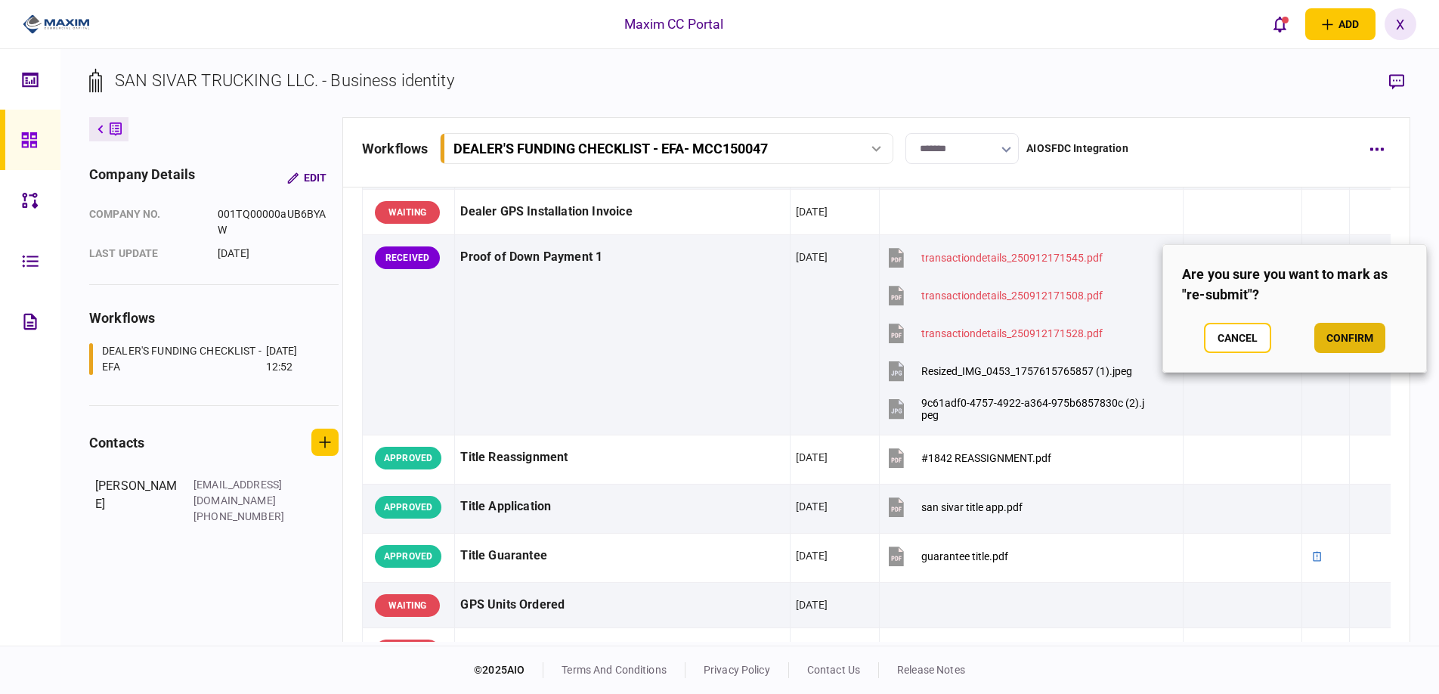
click at [1361, 333] on button "confirm" at bounding box center [1349, 338] width 71 height 30
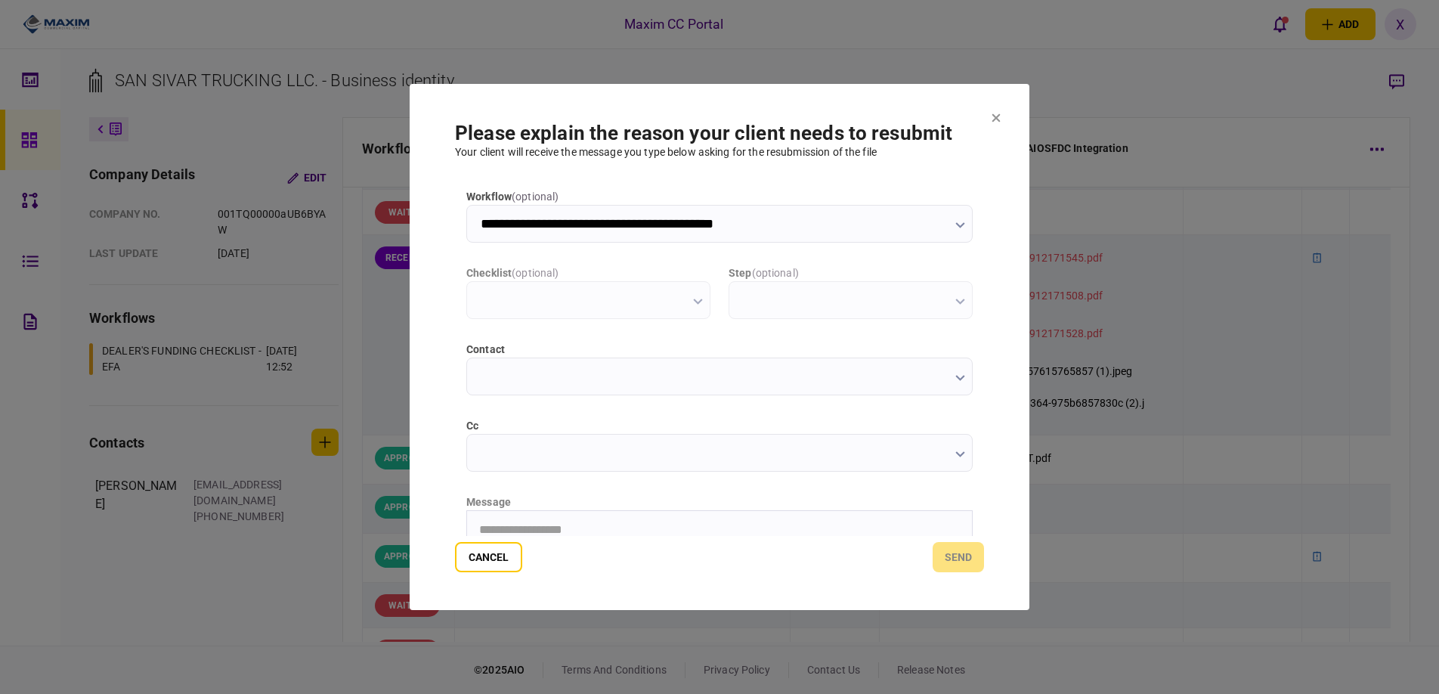
scroll to position [0, 0]
type input "**********"
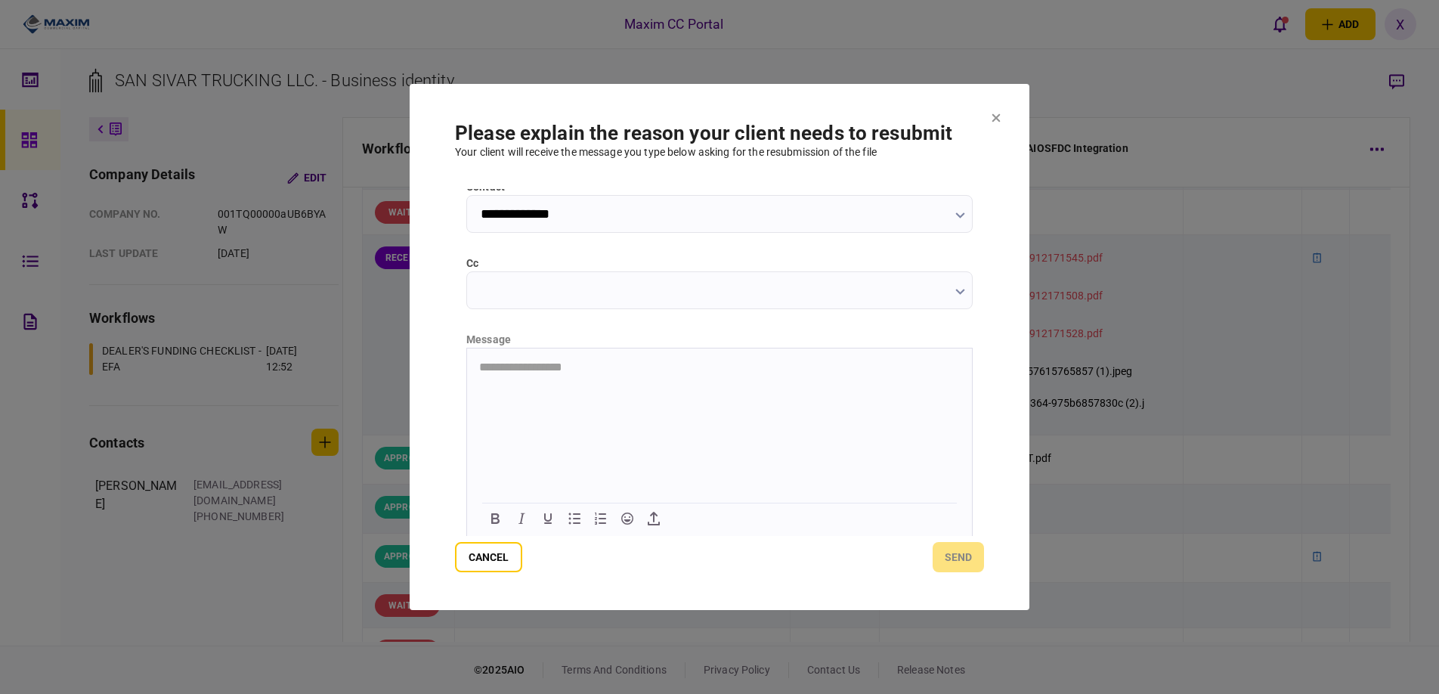
scroll to position [163, 0]
click at [569, 385] on html "**********" at bounding box center [719, 367] width 505 height 38
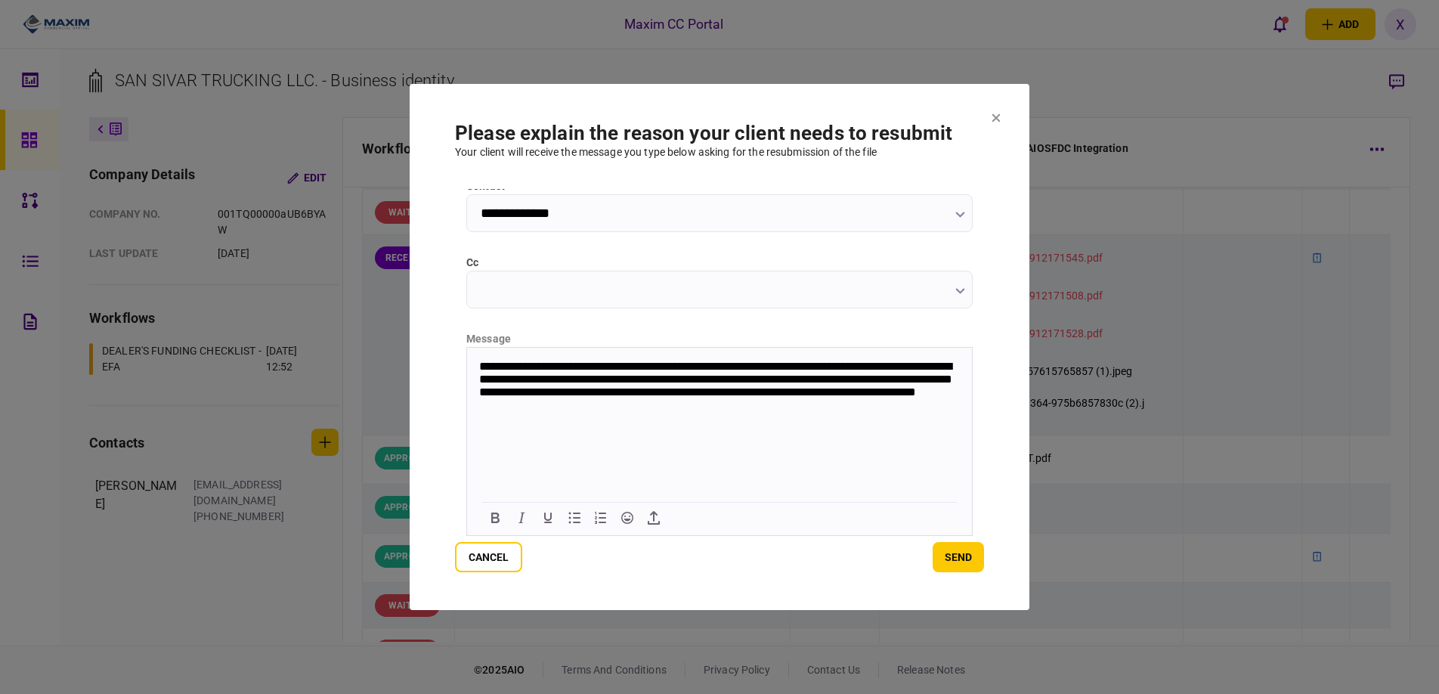
click at [783, 410] on p "**********" at bounding box center [718, 387] width 478 height 54
drag, startPoint x: 506, startPoint y: 412, endPoint x: 472, endPoint y: 413, distance: 34.0
click at [474, 413] on body "**********" at bounding box center [719, 387] width 505 height 54
click at [732, 401] on p "**********" at bounding box center [718, 387] width 478 height 54
click at [732, 402] on p "**********" at bounding box center [718, 387] width 478 height 54
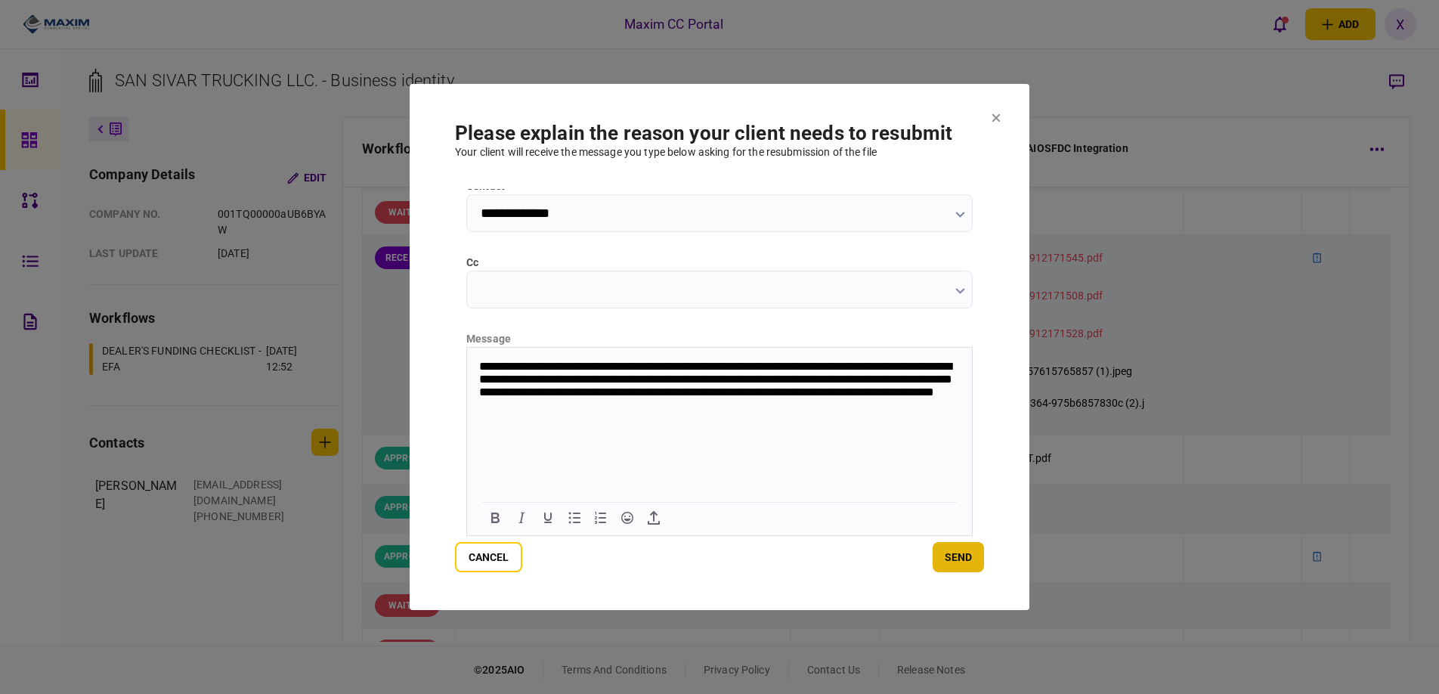
click at [951, 558] on button "send" at bounding box center [958, 557] width 51 height 30
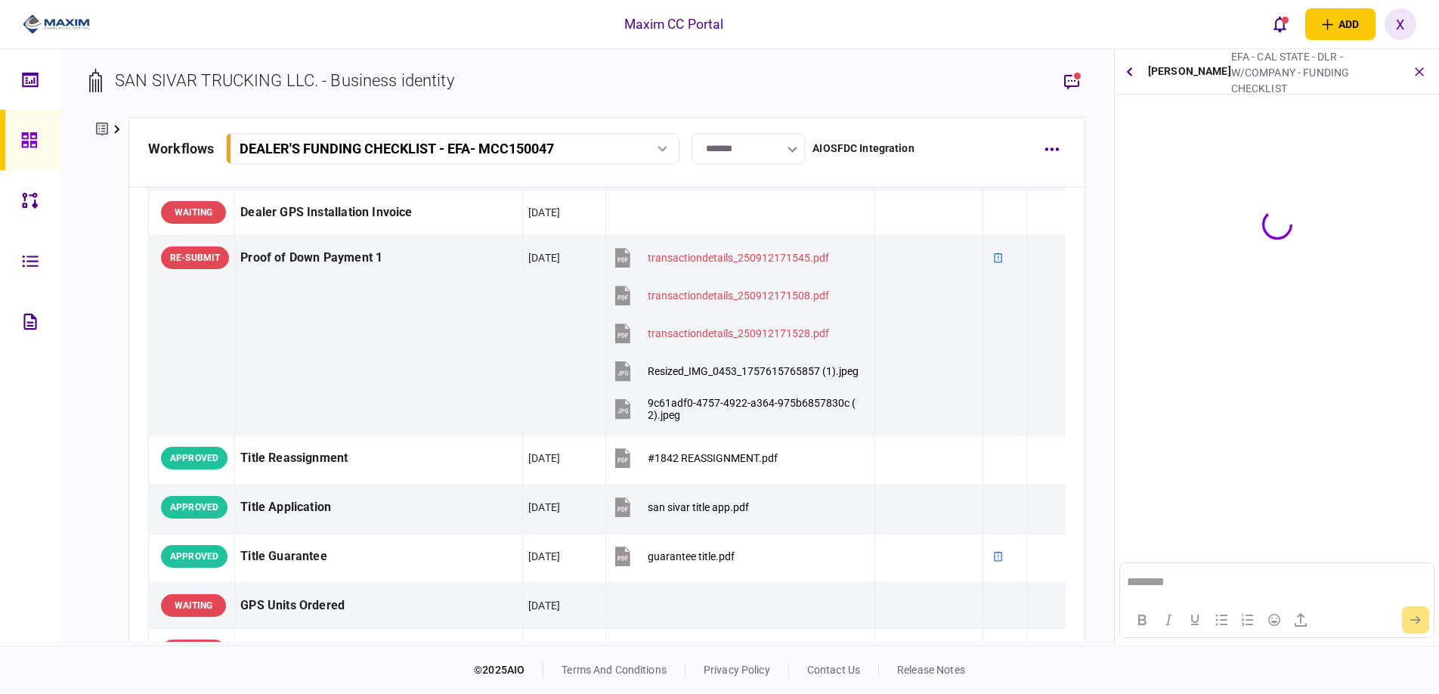
scroll to position [0, 0]
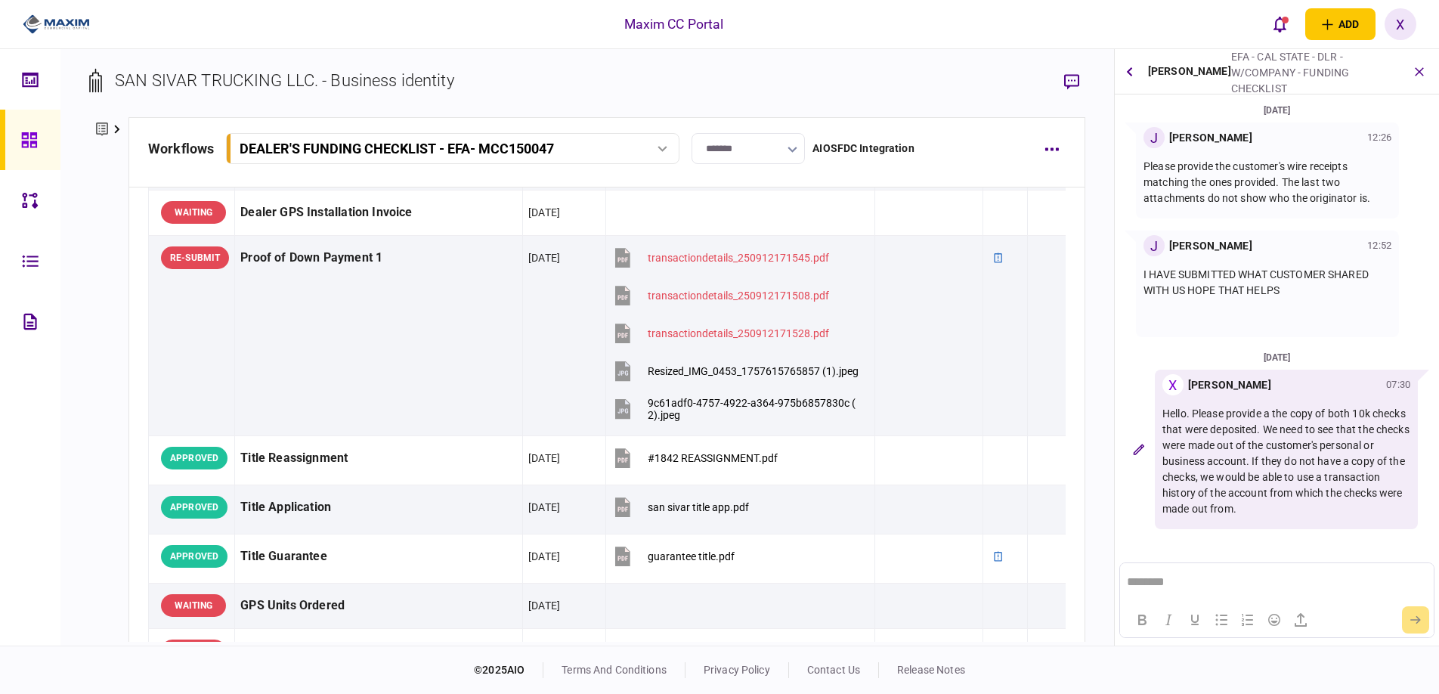
click at [13, 138] on link at bounding box center [30, 140] width 60 height 60
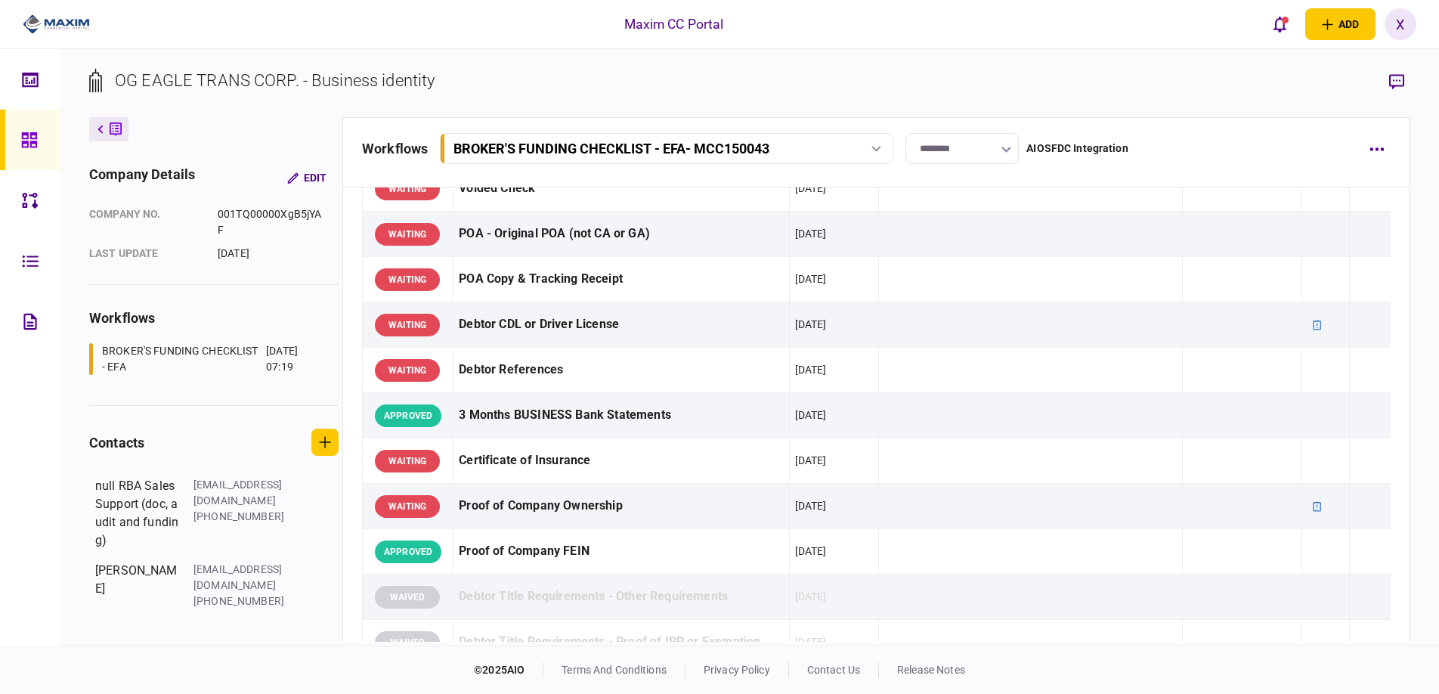
scroll to position [151, 0]
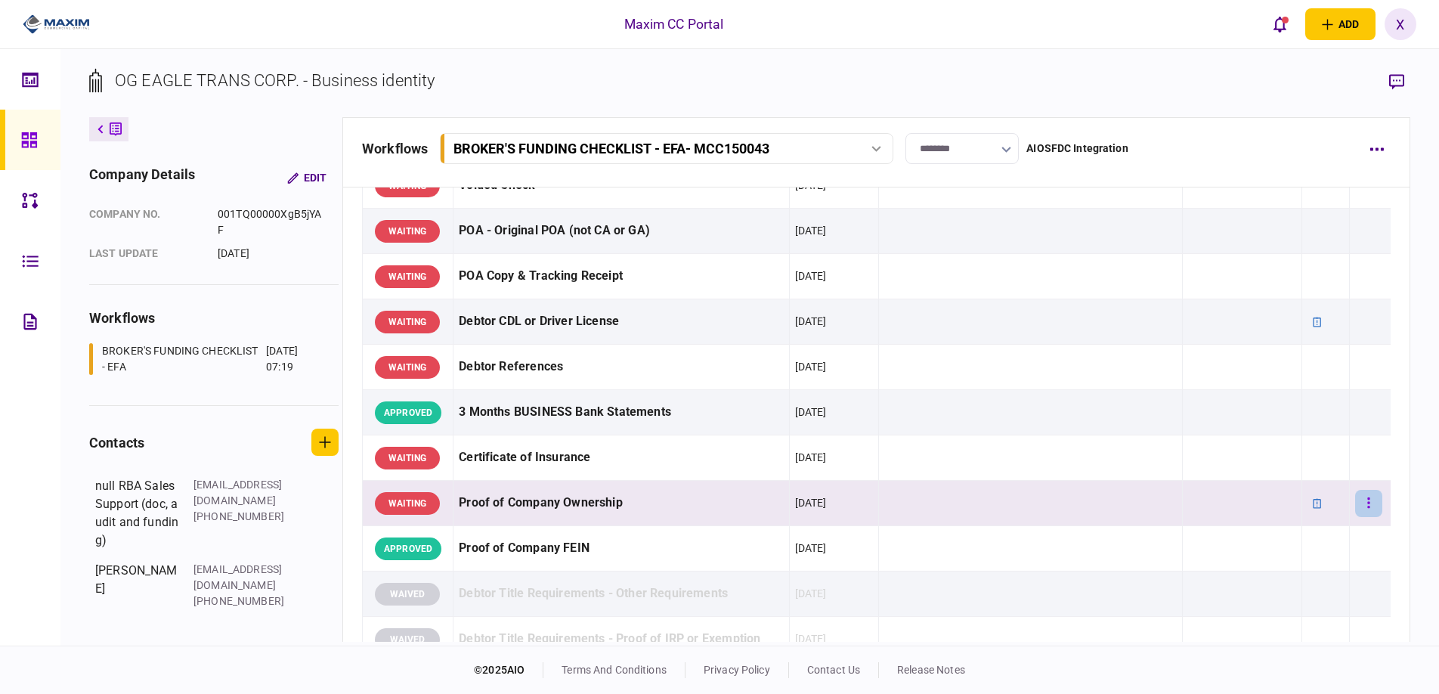
click at [1368, 508] on icon "button" at bounding box center [1369, 502] width 2 height 11
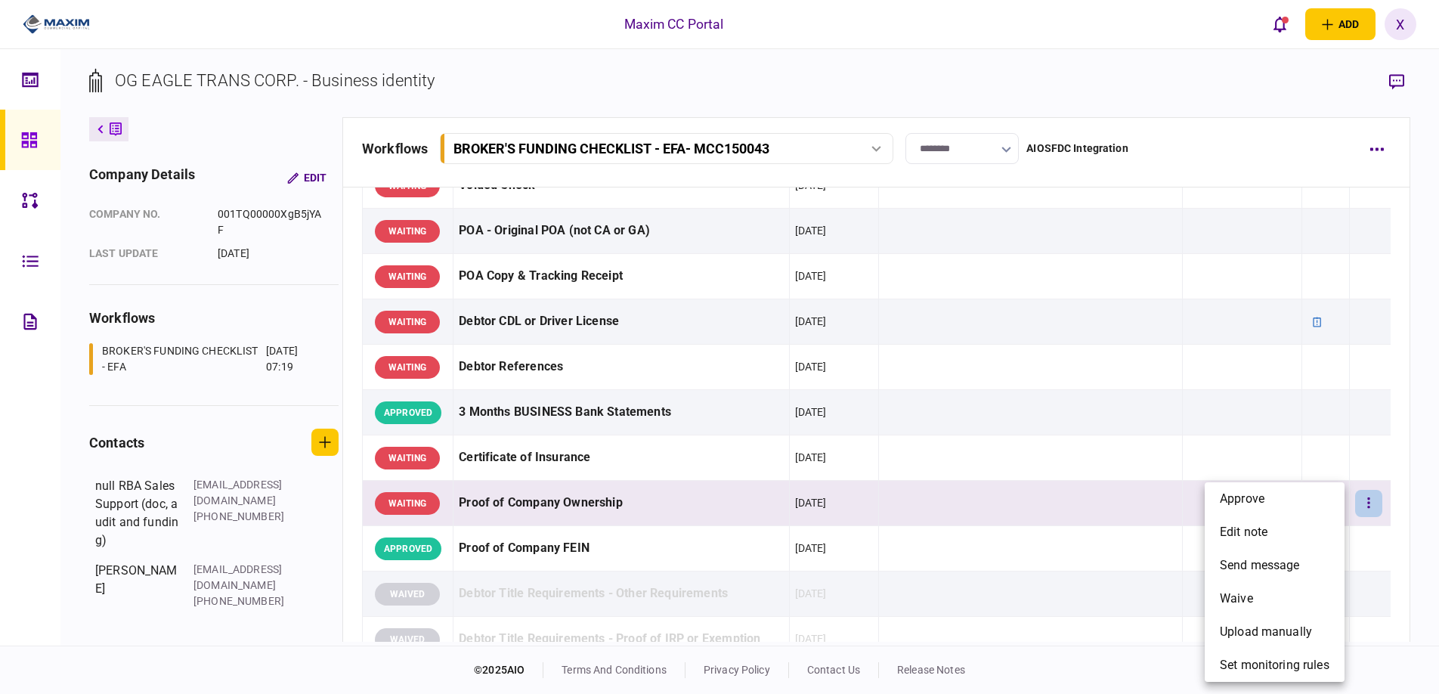
click at [509, 504] on div at bounding box center [719, 347] width 1439 height 694
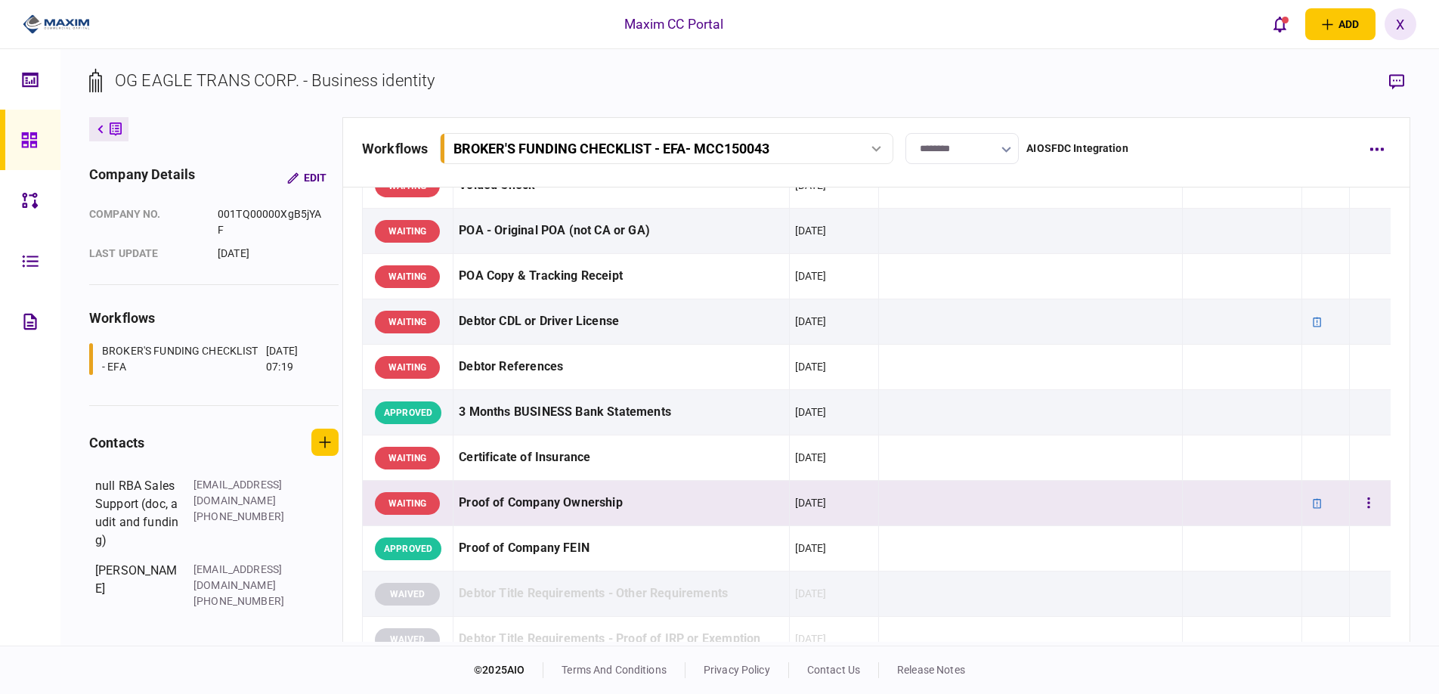
click at [494, 497] on div "Proof of Company Ownership" at bounding box center [621, 503] width 324 height 34
